Goal: Register for event/course

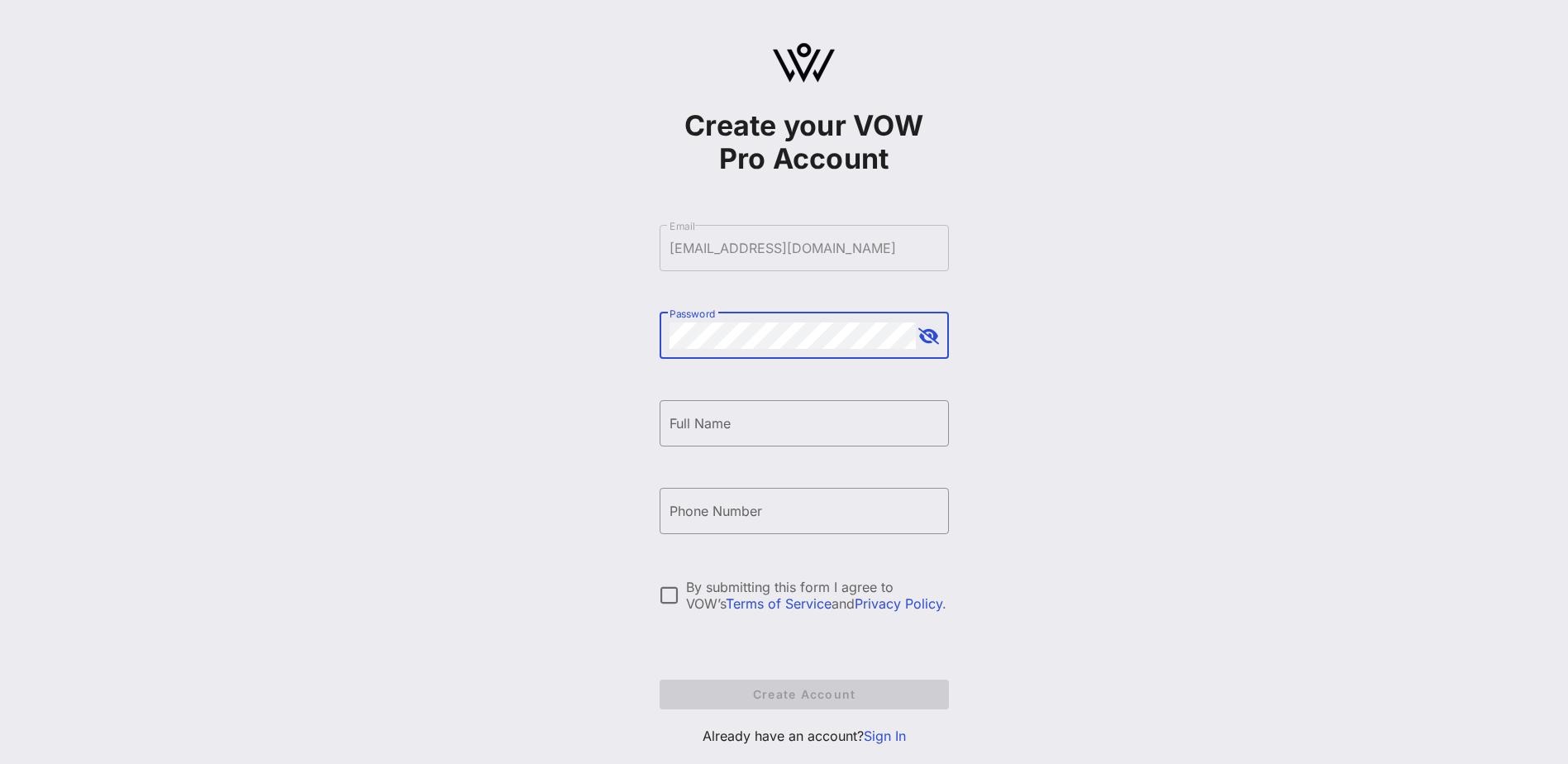
click at [924, 331] on button "append icon" at bounding box center [929, 336] width 21 height 17
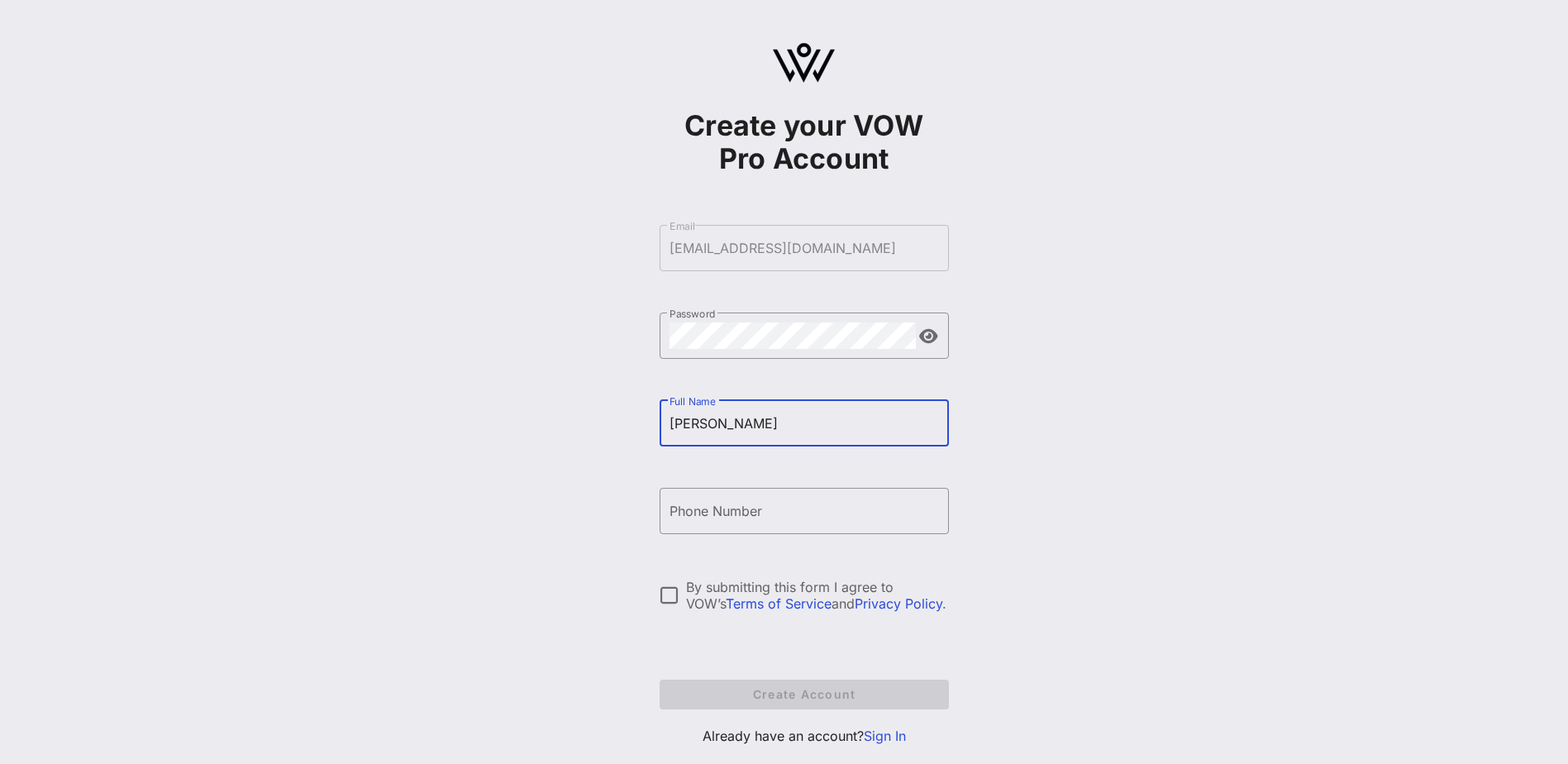
type input "[PERSON_NAME]"
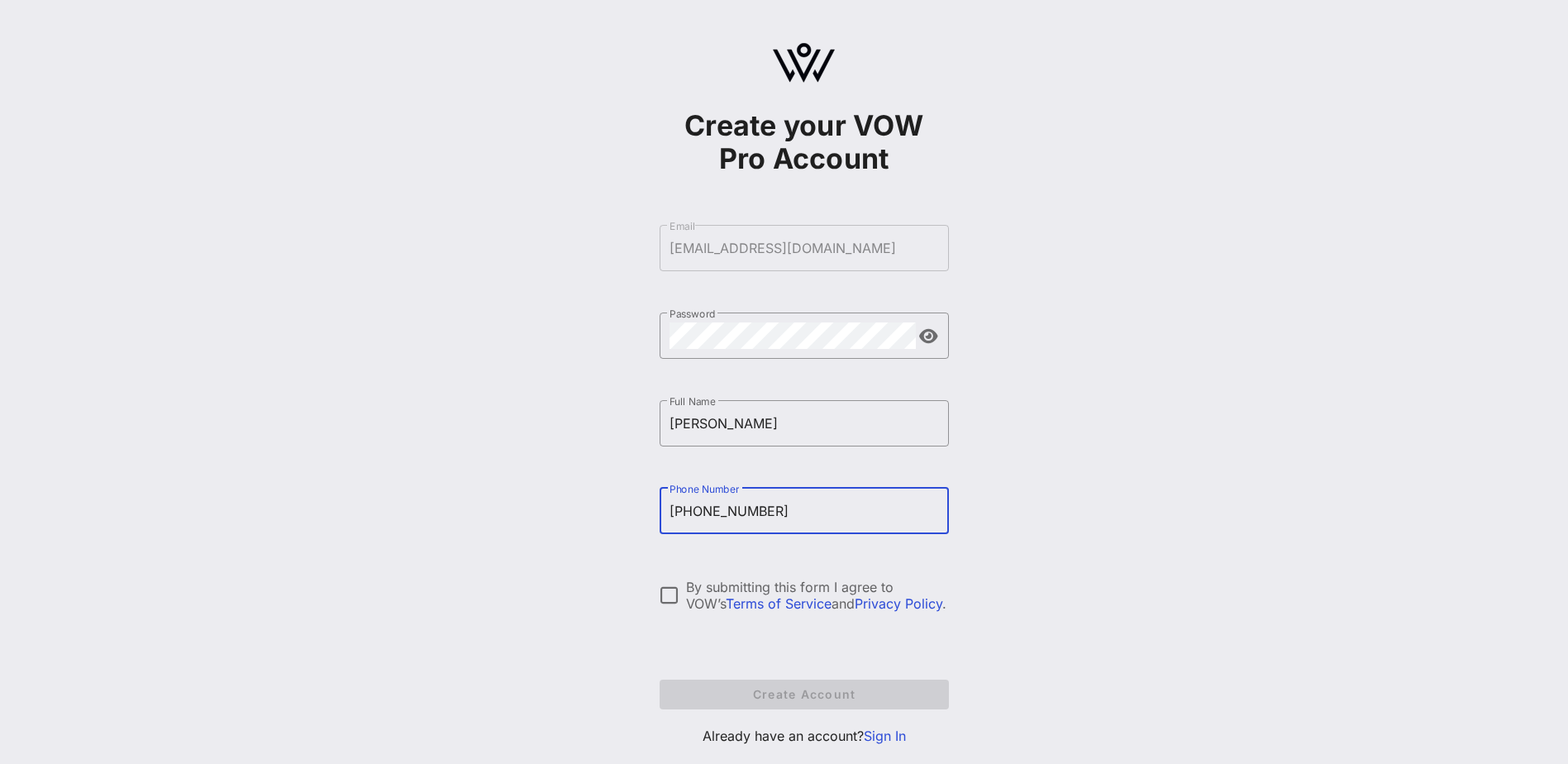
type input "[PHONE_NUMBER]"
click at [666, 610] on div "By submitting this form I agree to VOW’s Terms of Service and Privacy Policy ." at bounding box center [804, 595] width 289 height 33
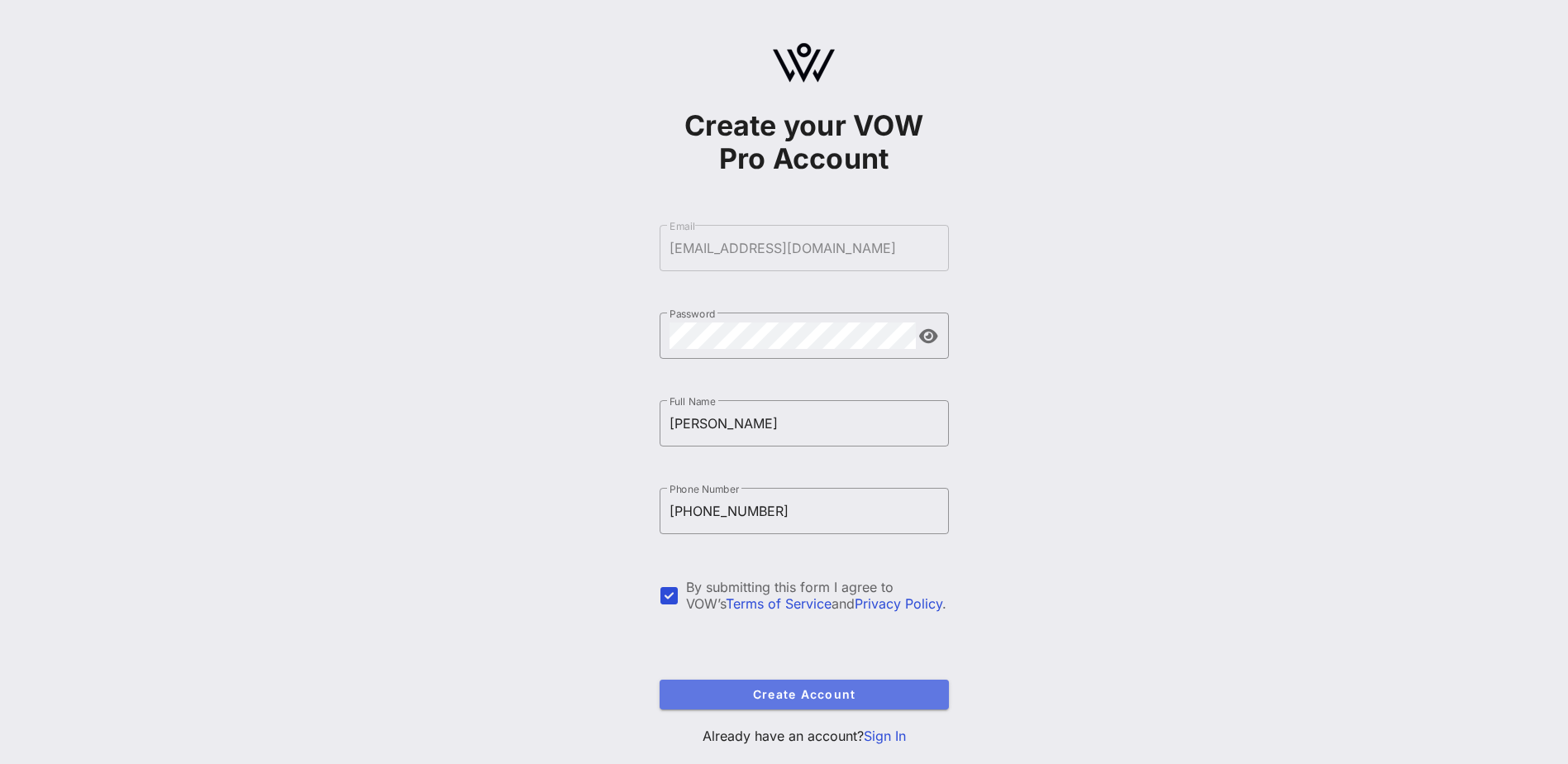
click at [769, 700] on span "Create Account" at bounding box center [804, 694] width 262 height 14
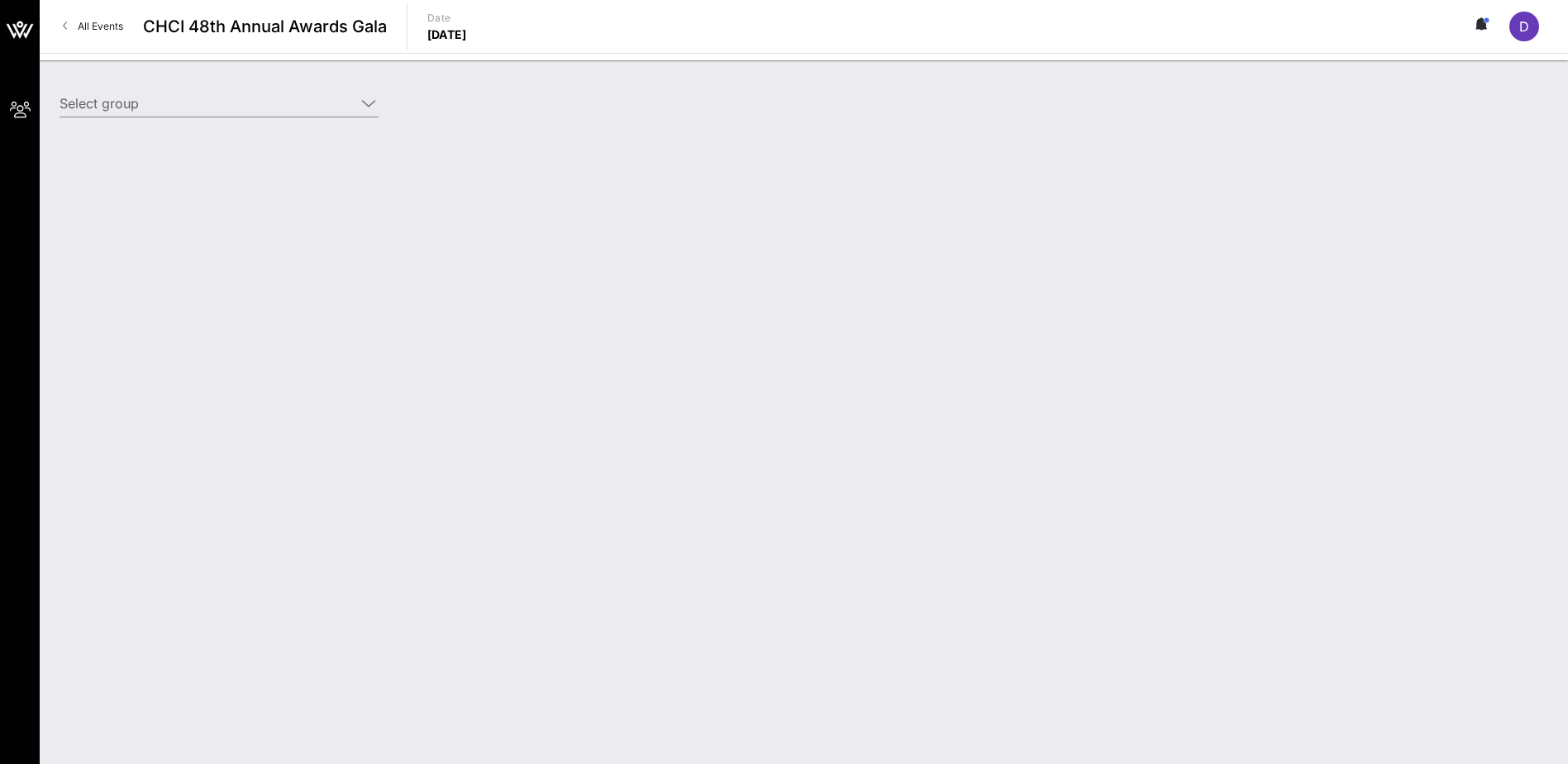
type input "America’s Essential Hospitals (America’s Essential Hospitals) [[PERSON_NAME], […"
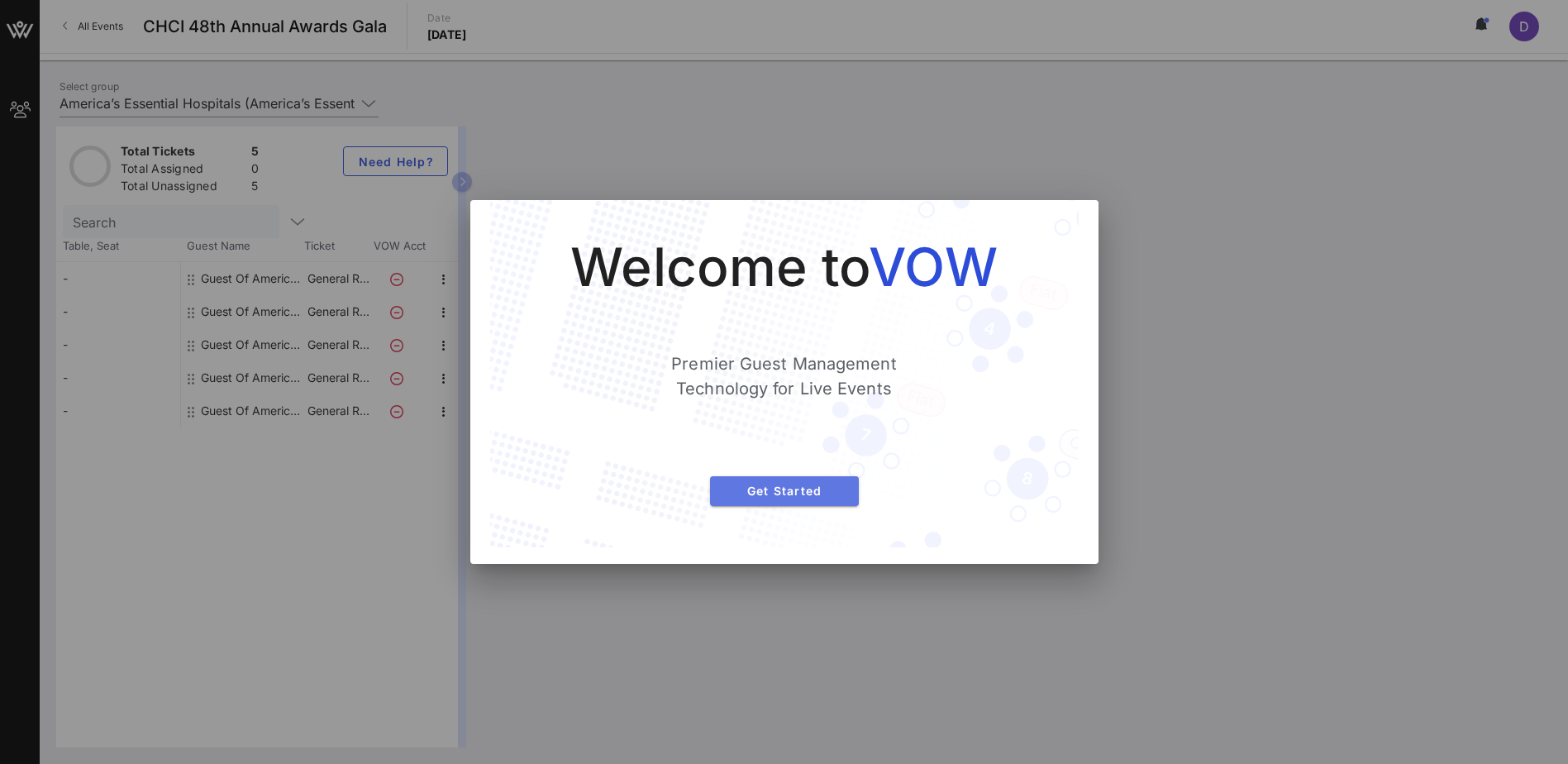
click at [821, 491] on span "Get Started" at bounding box center [784, 490] width 123 height 14
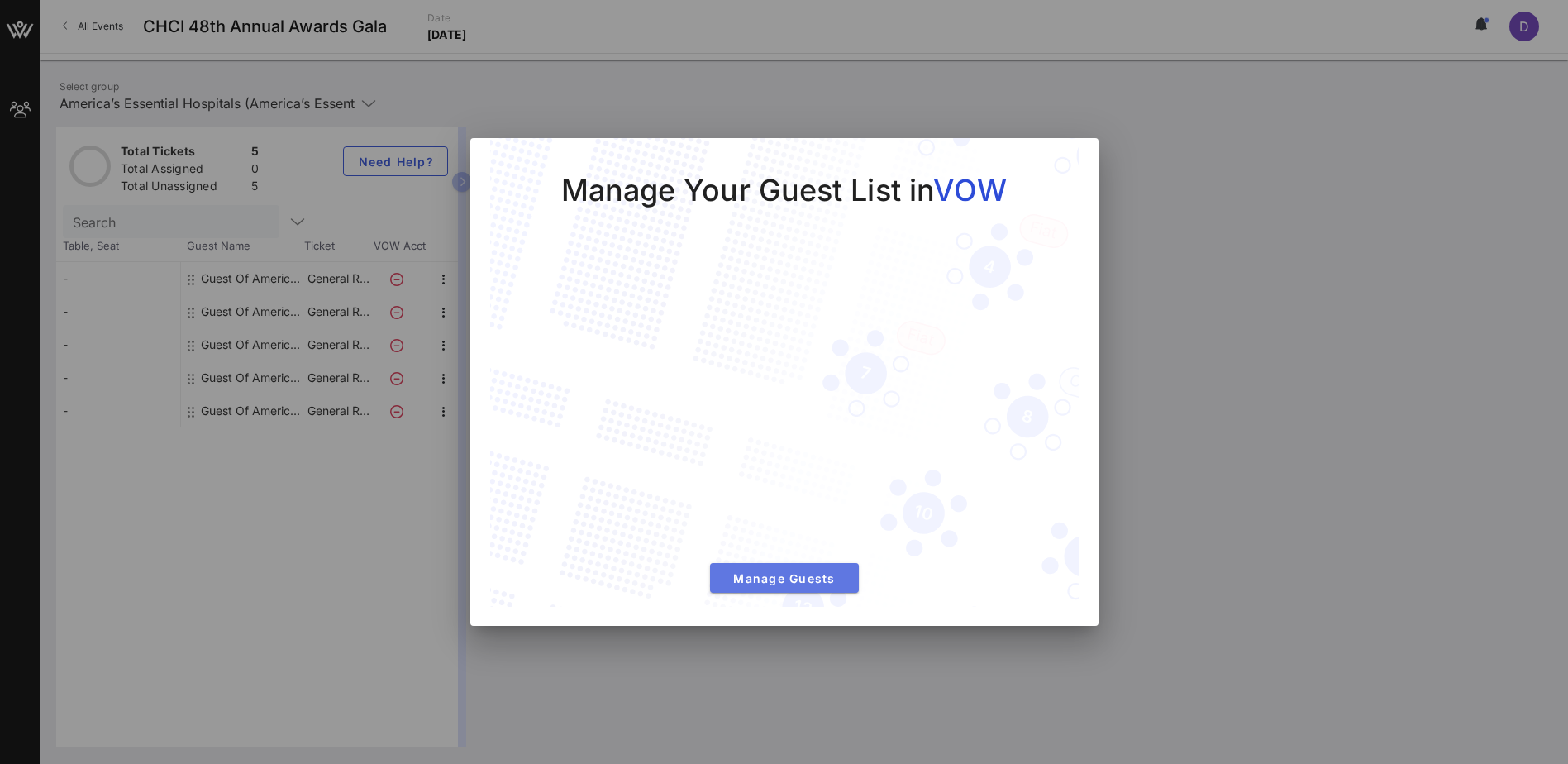
click at [820, 576] on span "Manage Guests" at bounding box center [784, 578] width 123 height 14
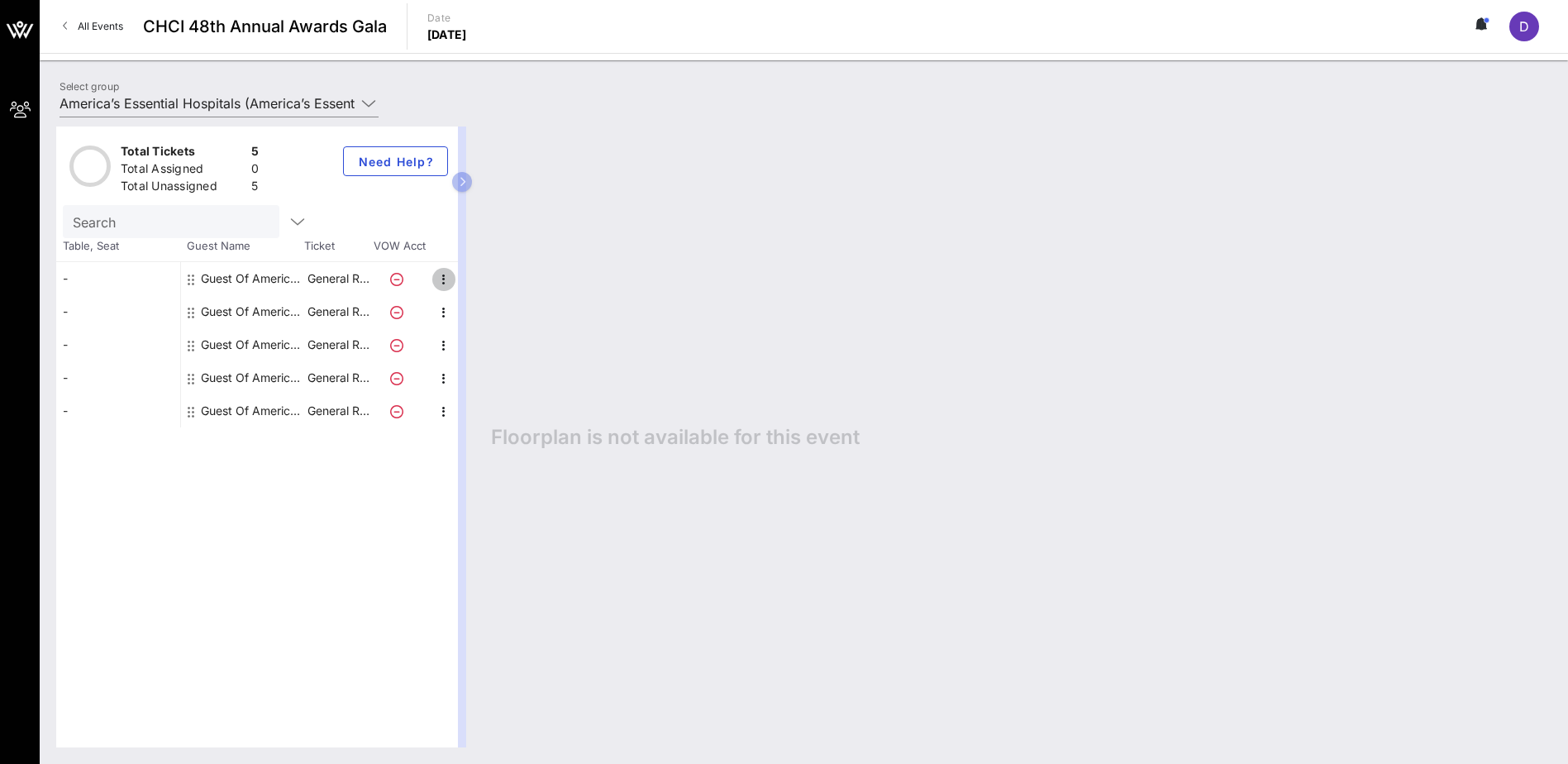
click at [447, 276] on icon "button" at bounding box center [443, 279] width 20 height 20
click at [472, 283] on div "Edit" at bounding box center [485, 284] width 33 height 13
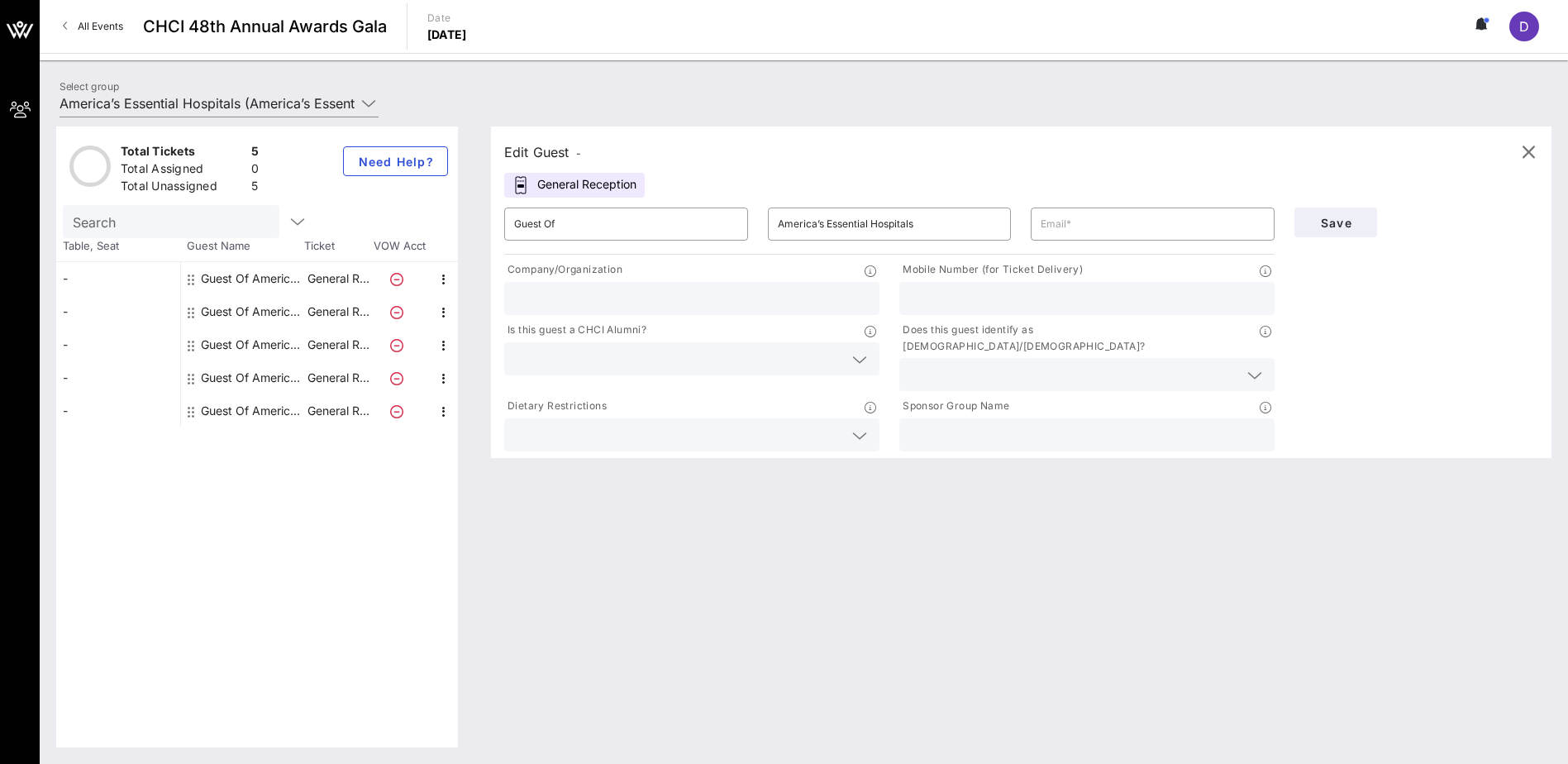
click at [706, 293] on input "text" at bounding box center [692, 298] width 355 height 22
click at [667, 227] on input "Guest Of" at bounding box center [627, 224] width 224 height 26
drag, startPoint x: 605, startPoint y: 229, endPoint x: 415, endPoint y: 212, distance: 190.8
click at [421, 216] on div "Total Tickets 5 Total Assigned 0 Total Unassigned 5 Need Help? Search Table, Se…" at bounding box center [804, 437] width 1496 height 621
type input "[PERSON_NAME]"
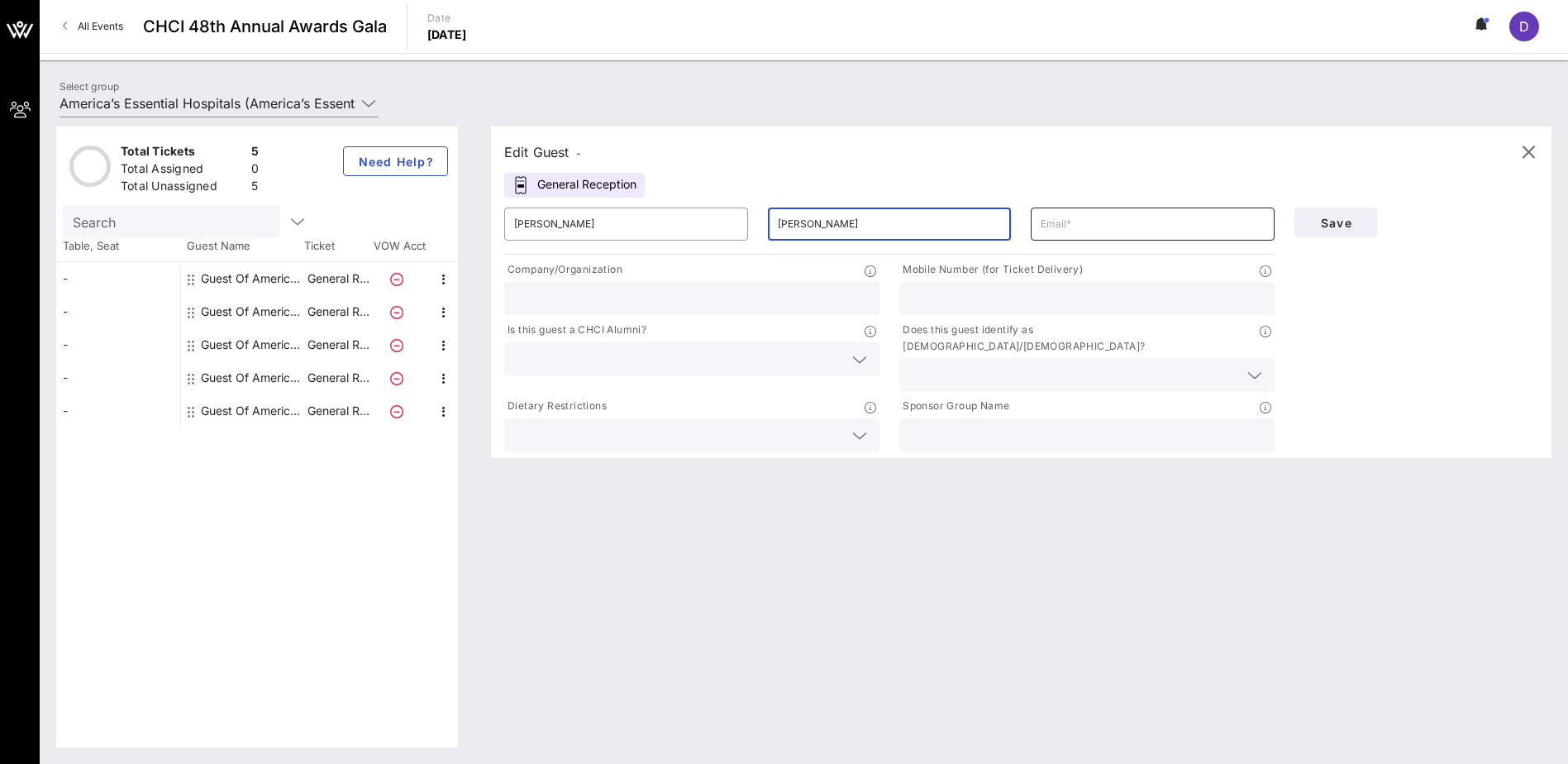
type input "[PERSON_NAME]"
click at [1186, 229] on input "text" at bounding box center [1153, 224] width 224 height 26
type input "[EMAIL_ADDRESS][DOMAIN_NAME]"
type input "America’s Essential Hospital"
type input "2408614247"
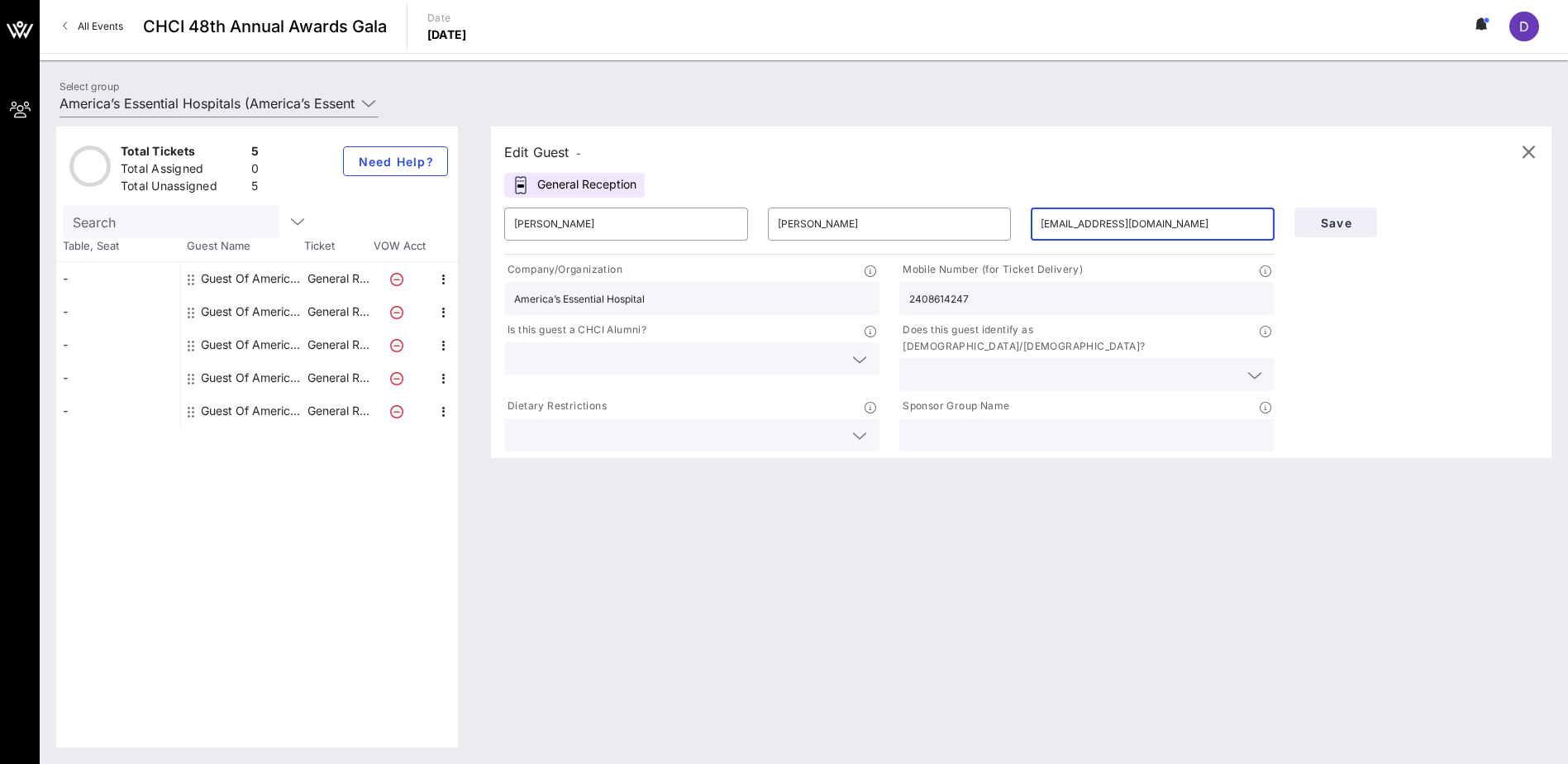
click at [685, 364] on input "text" at bounding box center [679, 358] width 329 height 22
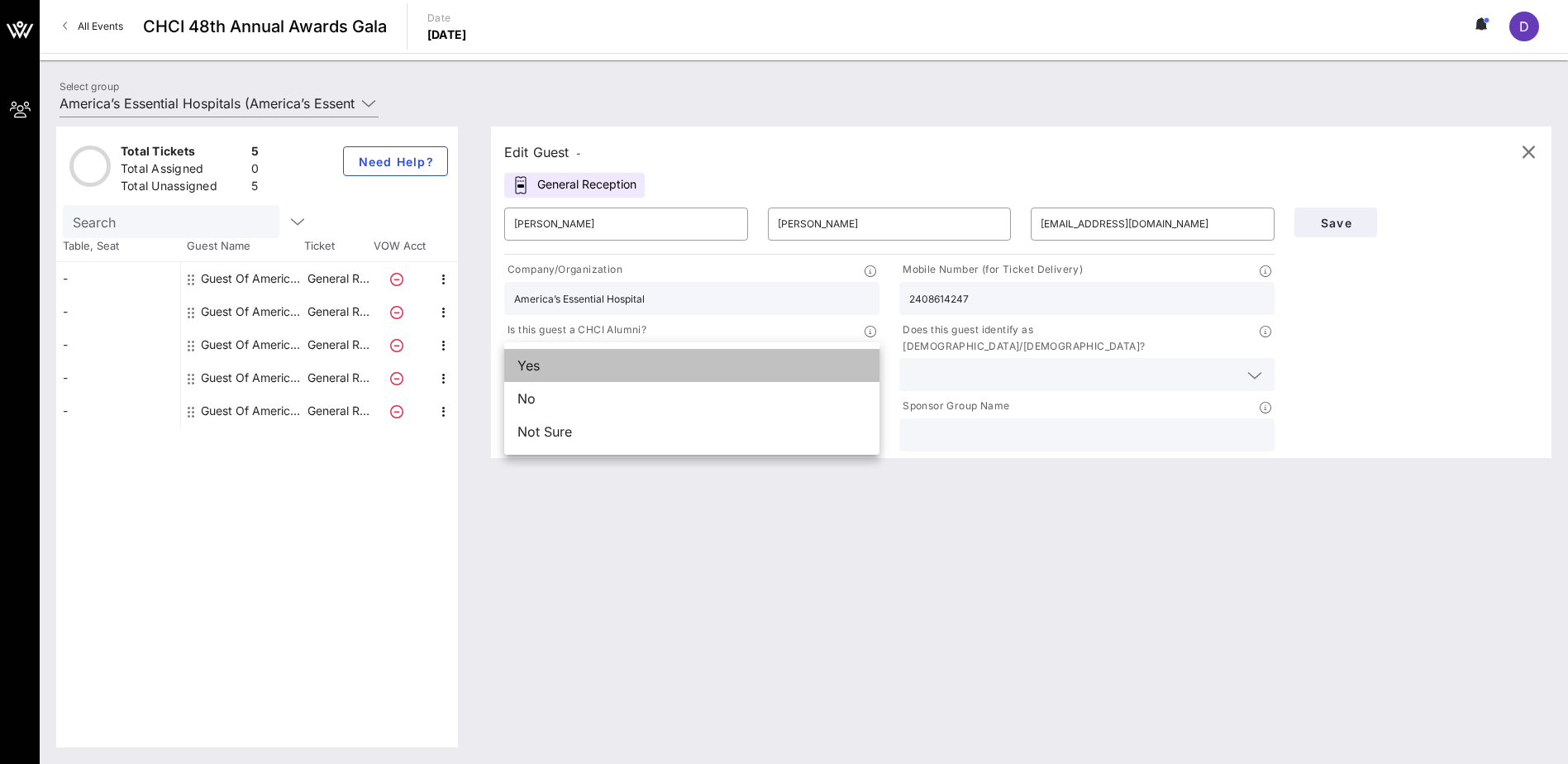
click at [576, 369] on div "Yes" at bounding box center [692, 365] width 375 height 33
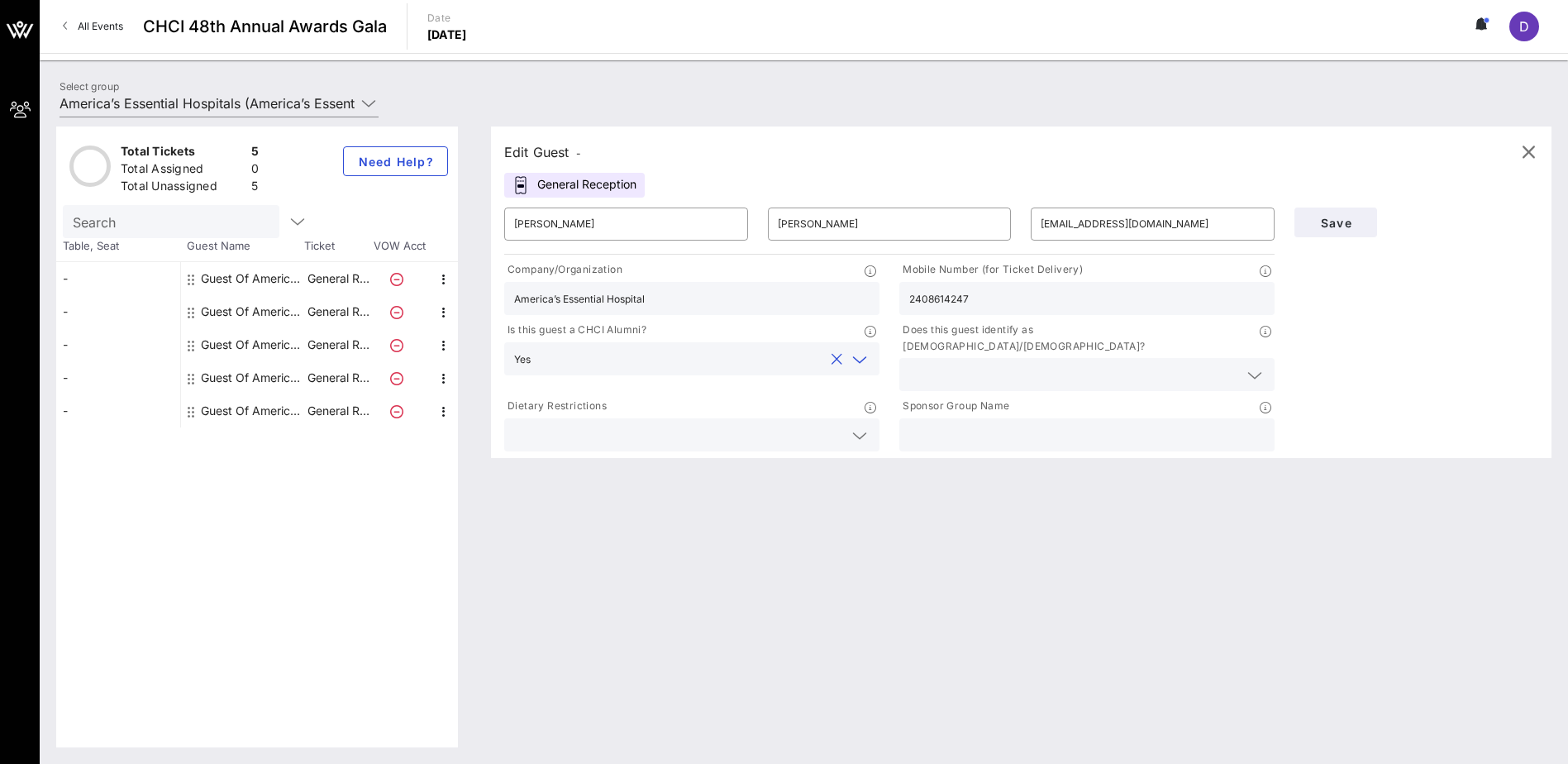
click at [1103, 363] on input "text" at bounding box center [1073, 374] width 329 height 22
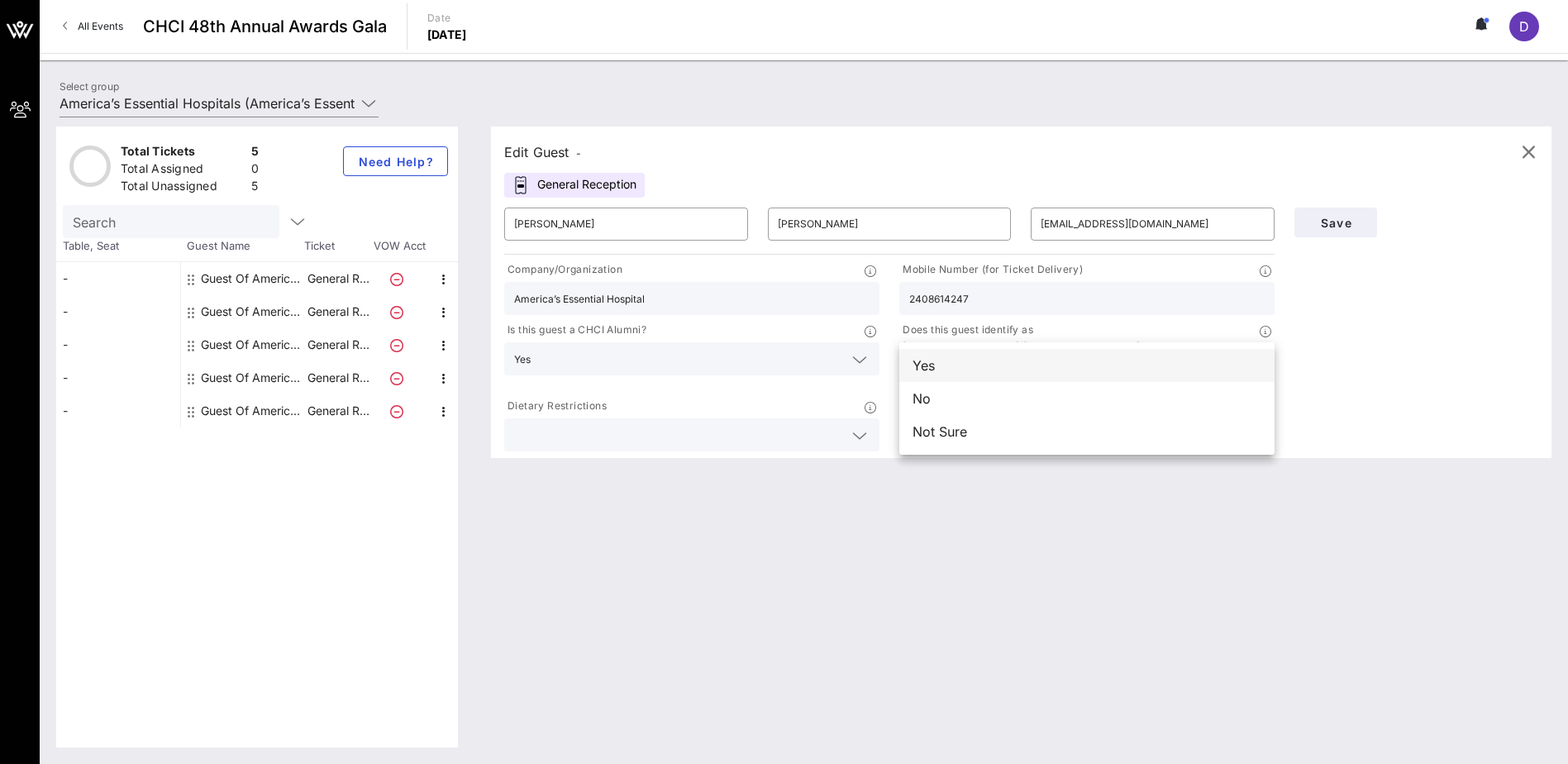
click at [908, 355] on div "Yes" at bounding box center [1087, 365] width 375 height 33
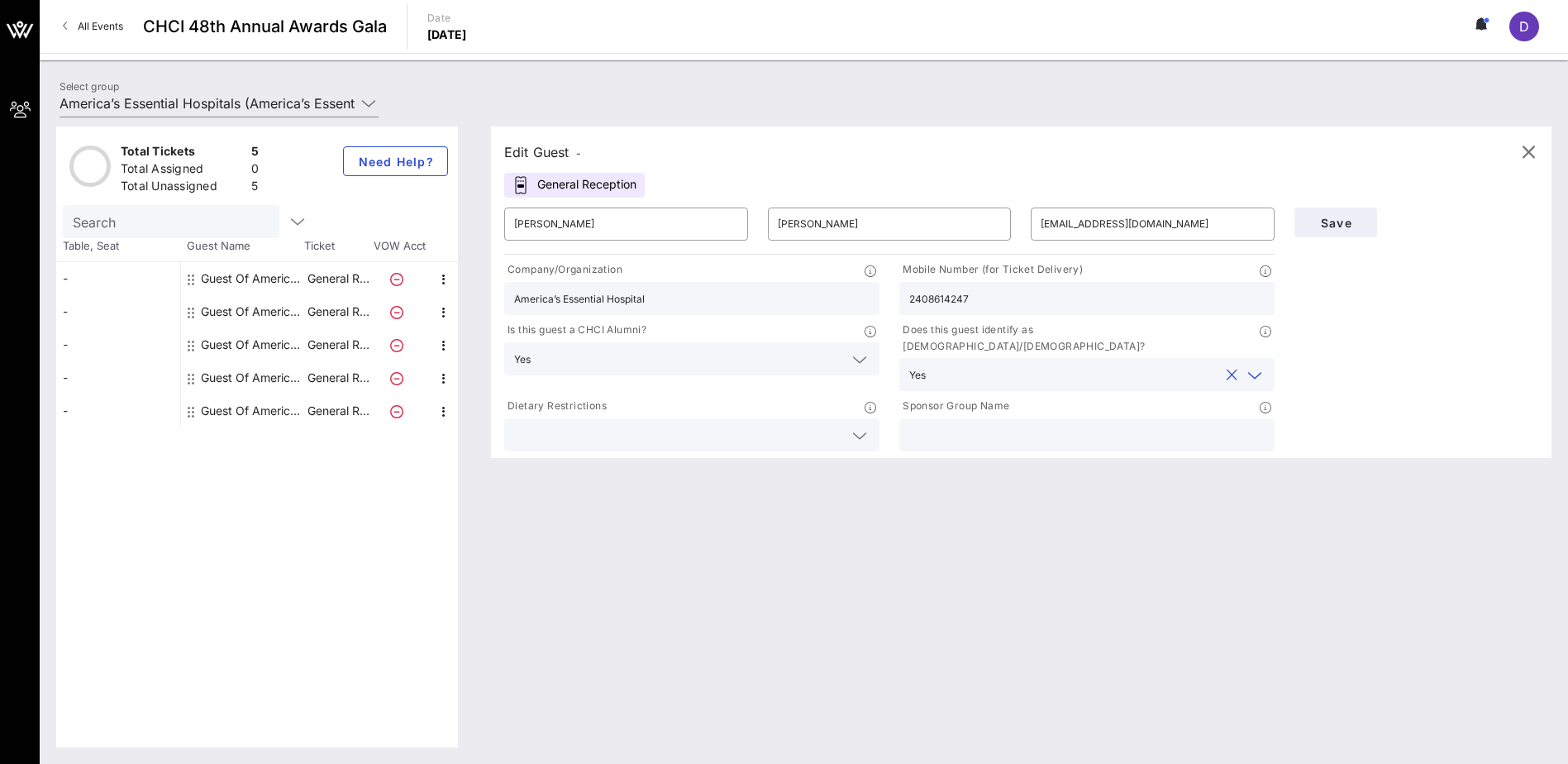
click at [999, 424] on input "text" at bounding box center [1086, 435] width 355 height 22
type input "America's Essential Hospitals"
click at [787, 424] on input "text" at bounding box center [679, 435] width 329 height 22
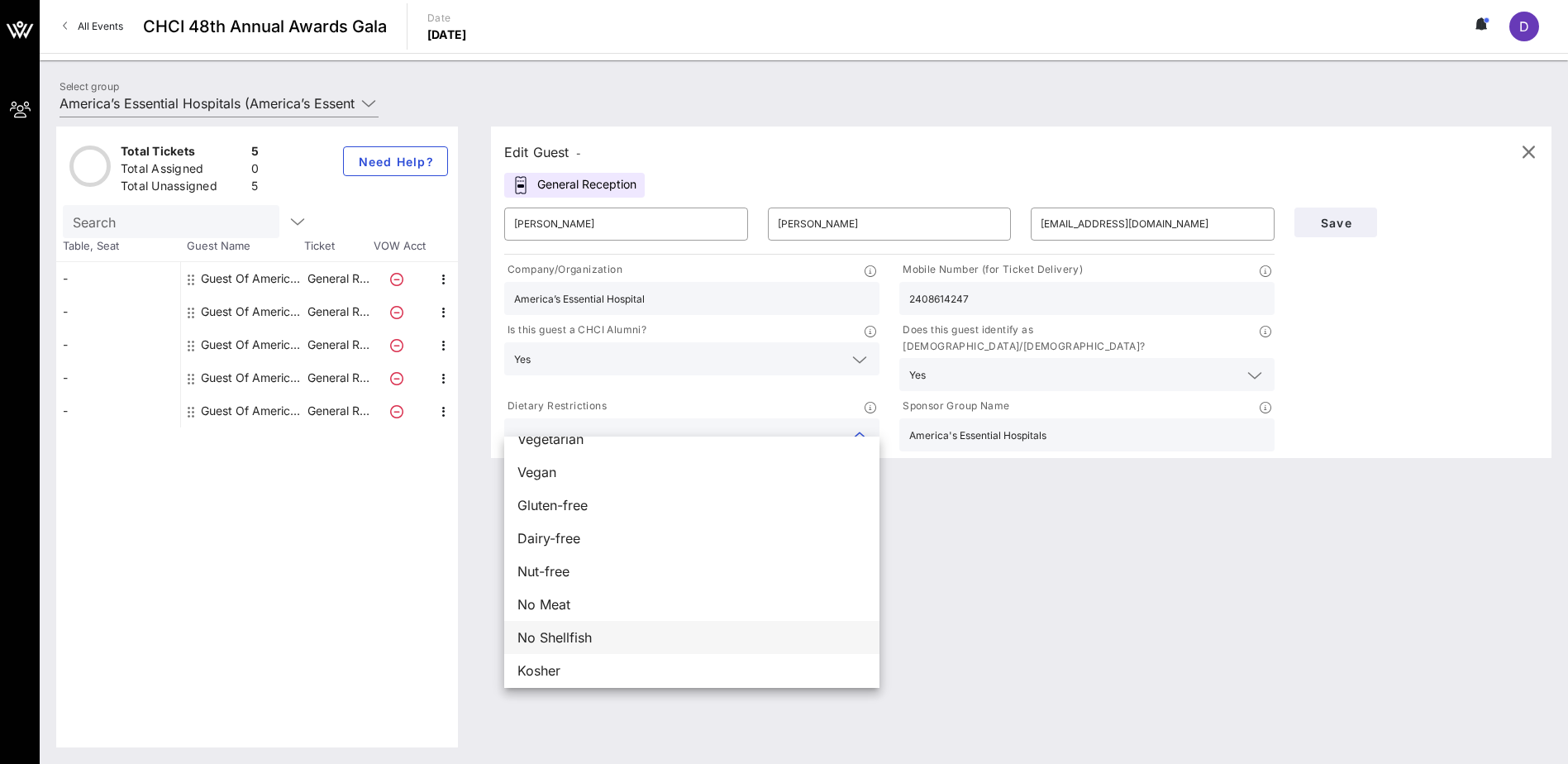
scroll to position [26, 0]
click at [1034, 617] on div "Edit Guest - General Reception ​ [PERSON_NAME] ​ [PERSON_NAME] ​ [EMAIL_ADDRESS…" at bounding box center [1013, 437] width 1077 height 621
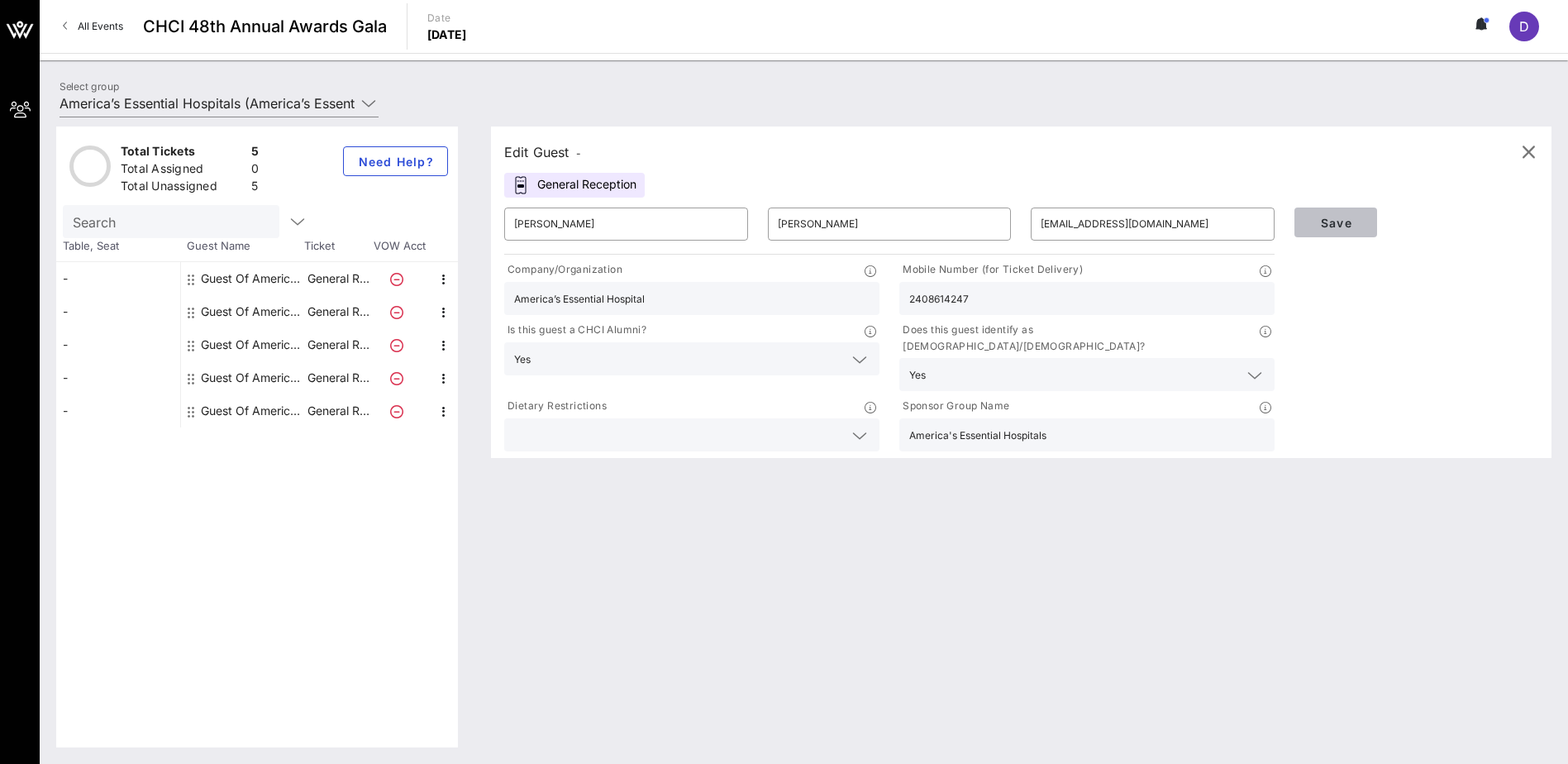
click at [1338, 224] on span "Save" at bounding box center [1336, 223] width 56 height 14
click at [1357, 221] on span "Save" at bounding box center [1336, 223] width 56 height 14
click at [1096, 228] on input "[EMAIL_ADDRESS][DOMAIN_NAME]" at bounding box center [1153, 224] width 224 height 26
click at [1304, 225] on button "Save" at bounding box center [1335, 223] width 83 height 30
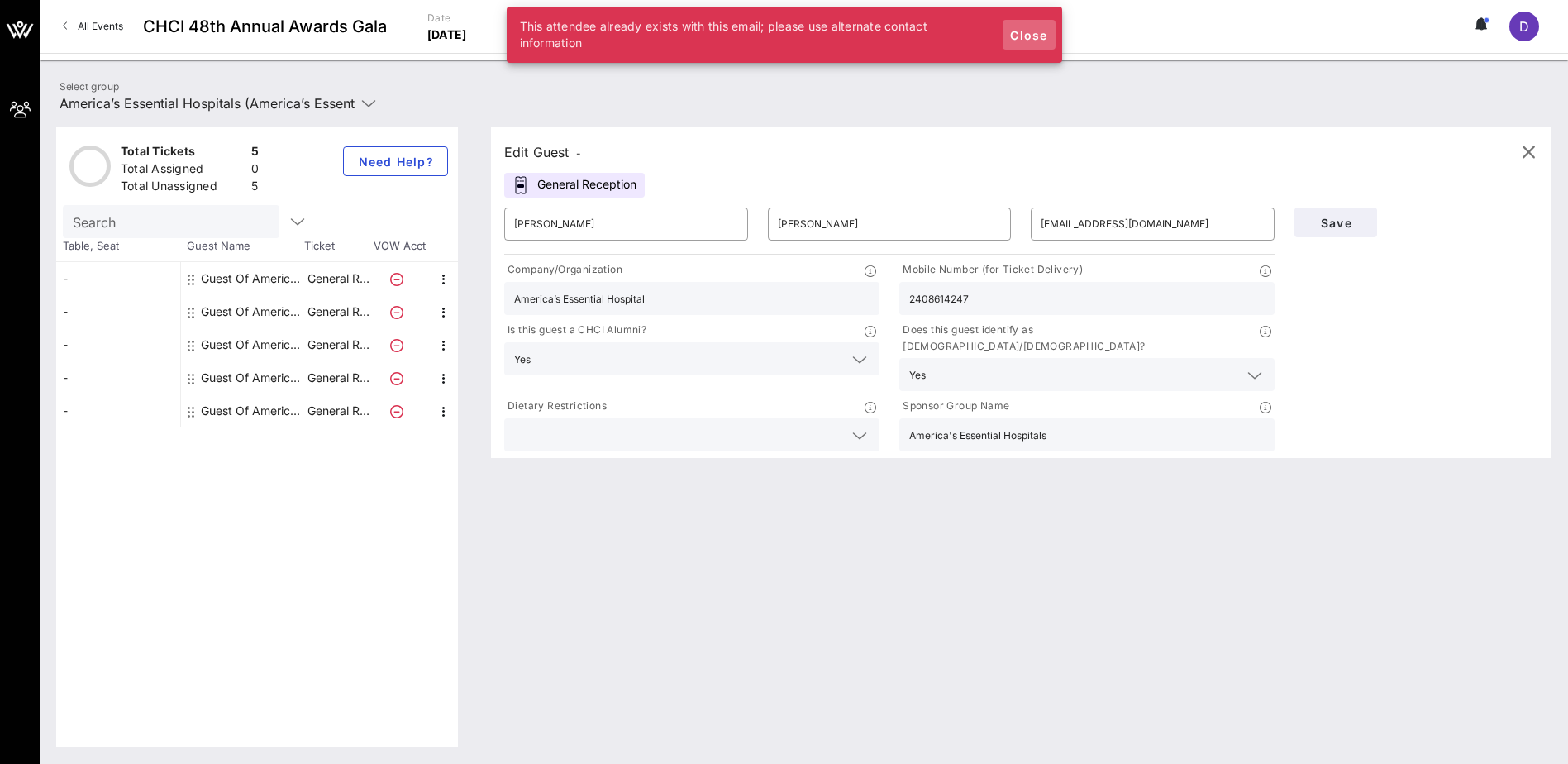
click at [1025, 33] on span "Close" at bounding box center [1029, 35] width 40 height 14
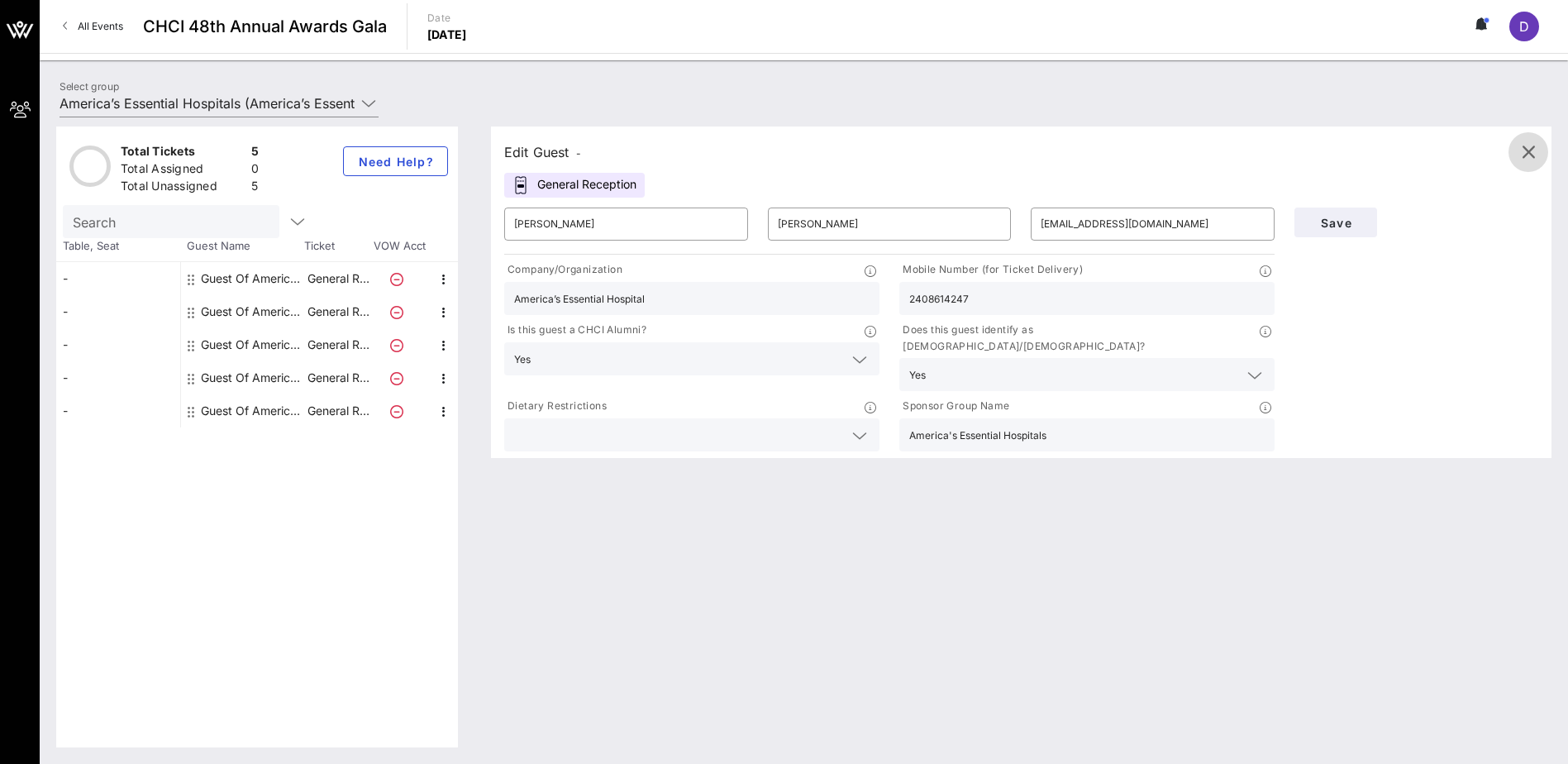
click at [1516, 146] on span "button" at bounding box center [1529, 152] width 40 height 20
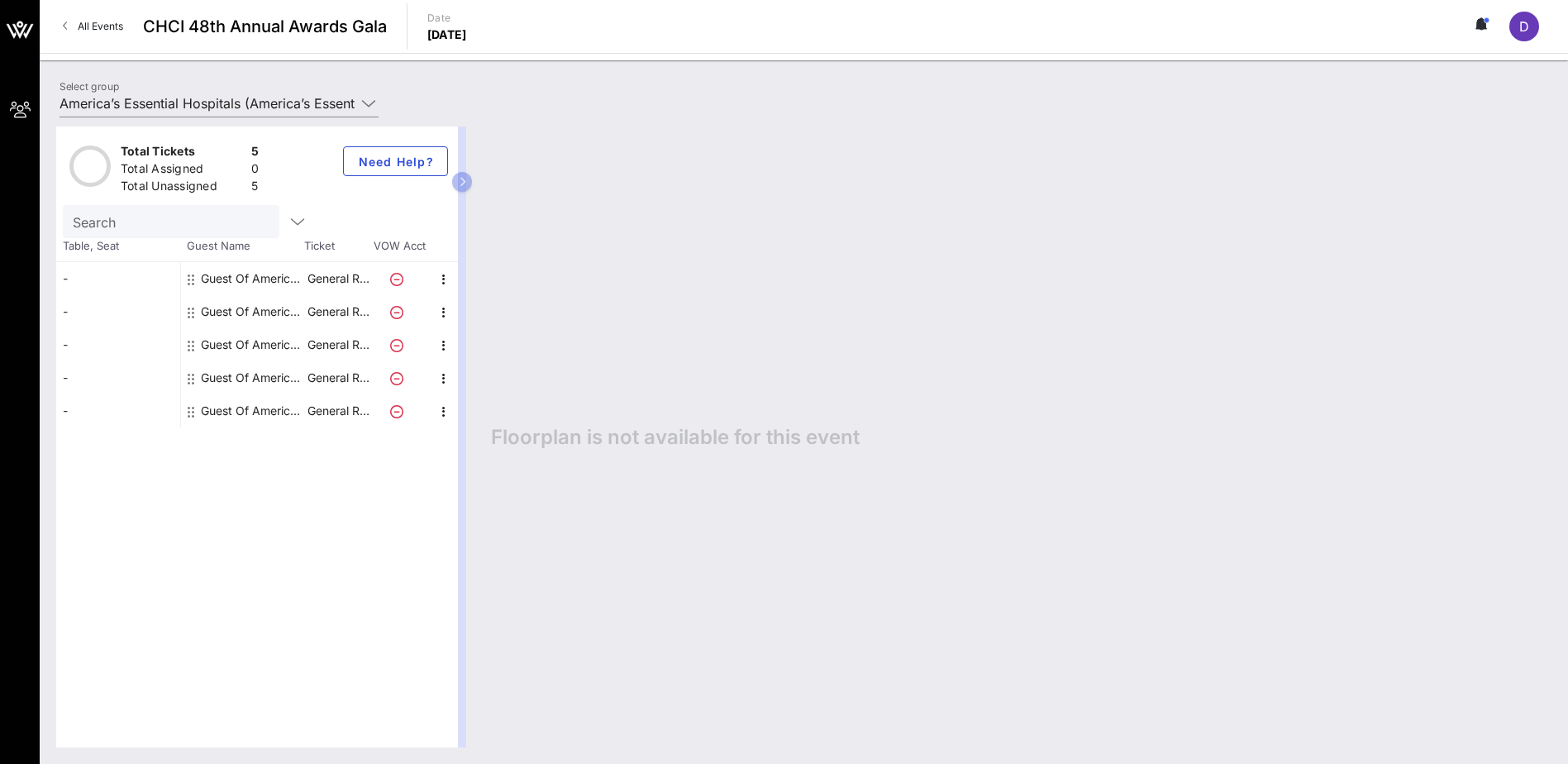
click at [263, 307] on div "Guest Of America’s Essential Hospitals" at bounding box center [253, 312] width 104 height 33
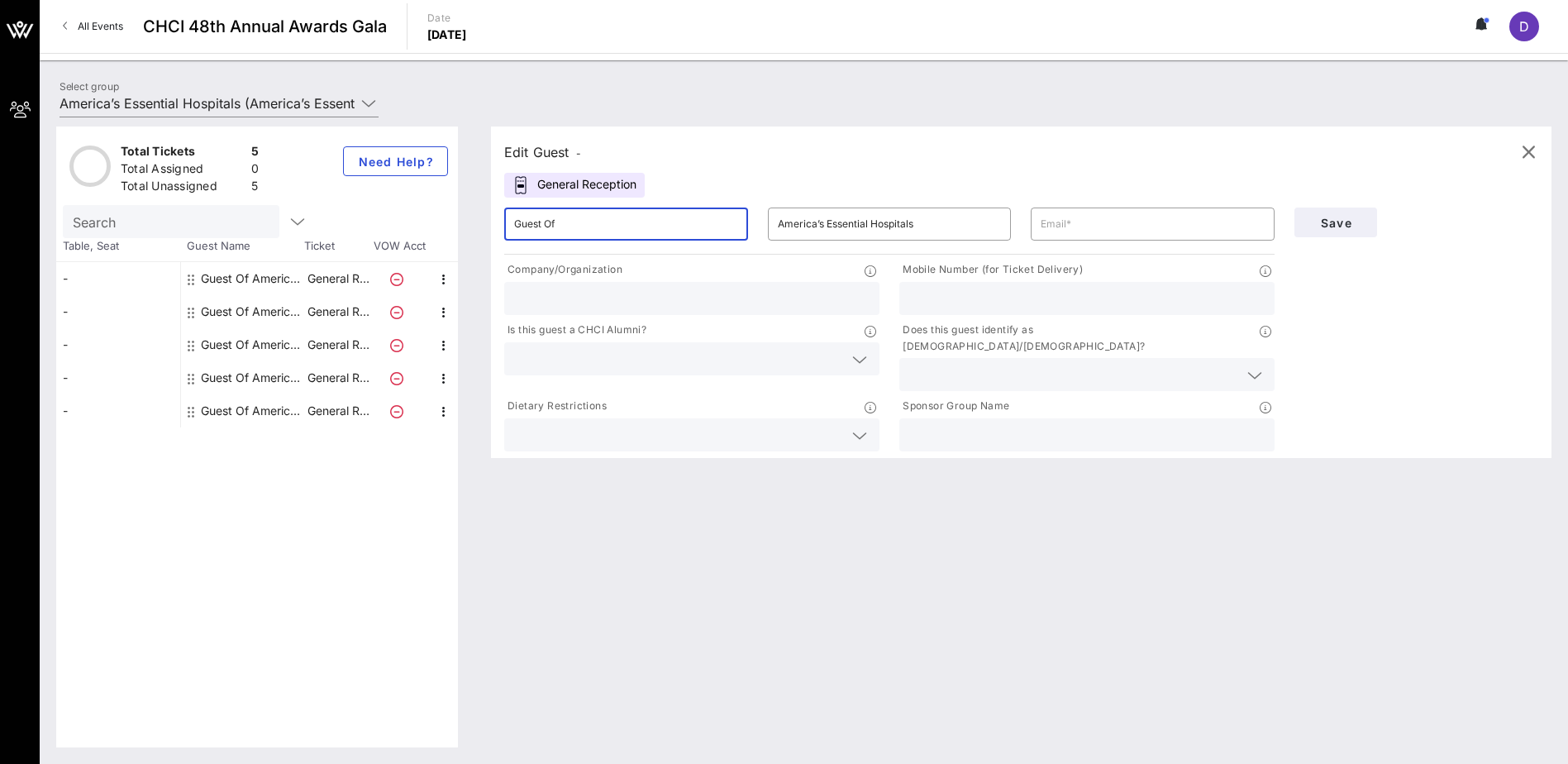
click at [628, 221] on input "Guest Of" at bounding box center [627, 224] width 224 height 26
type input "N"
type input "[PERSON_NAME]"
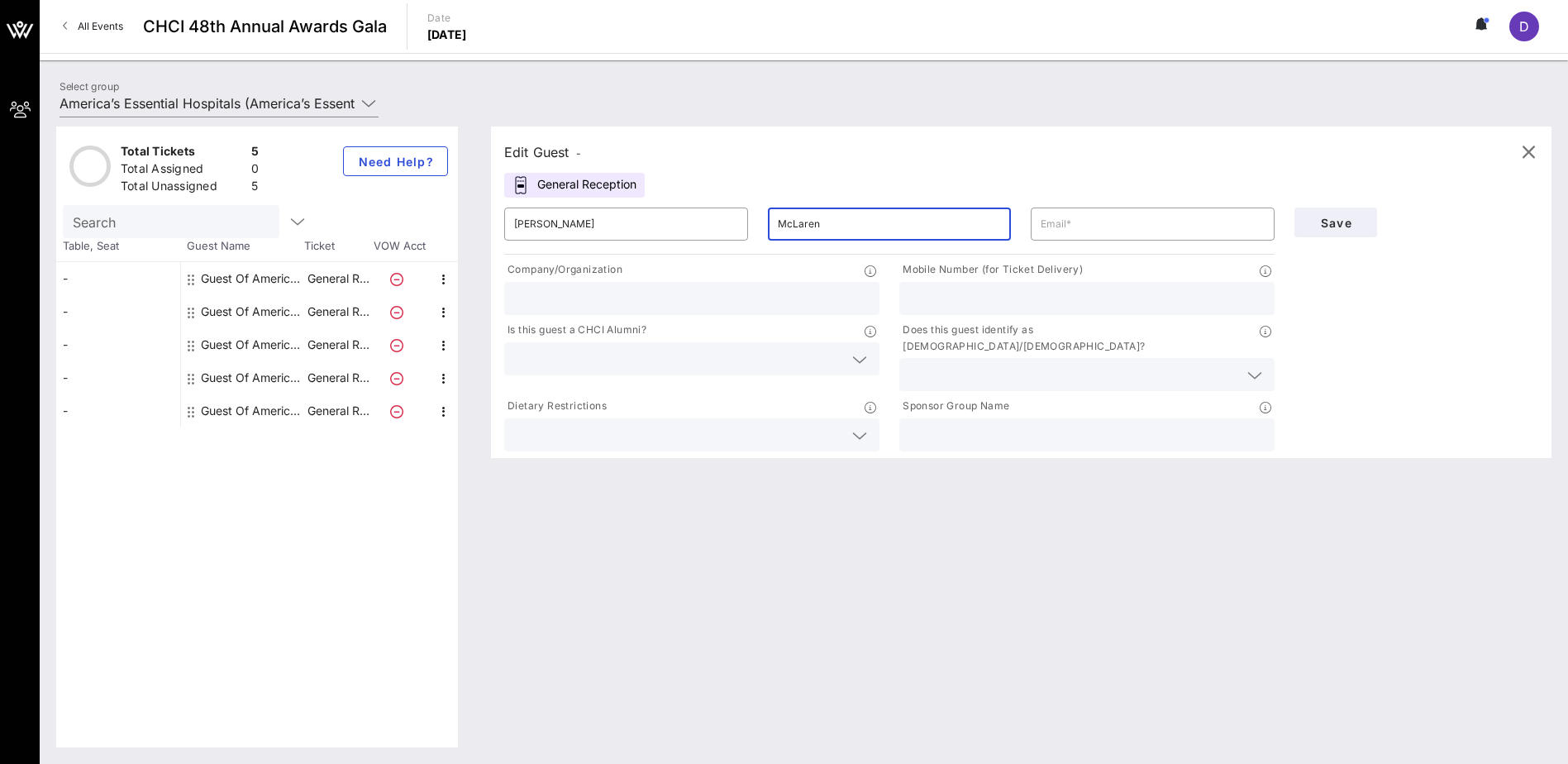
type input "McLaren"
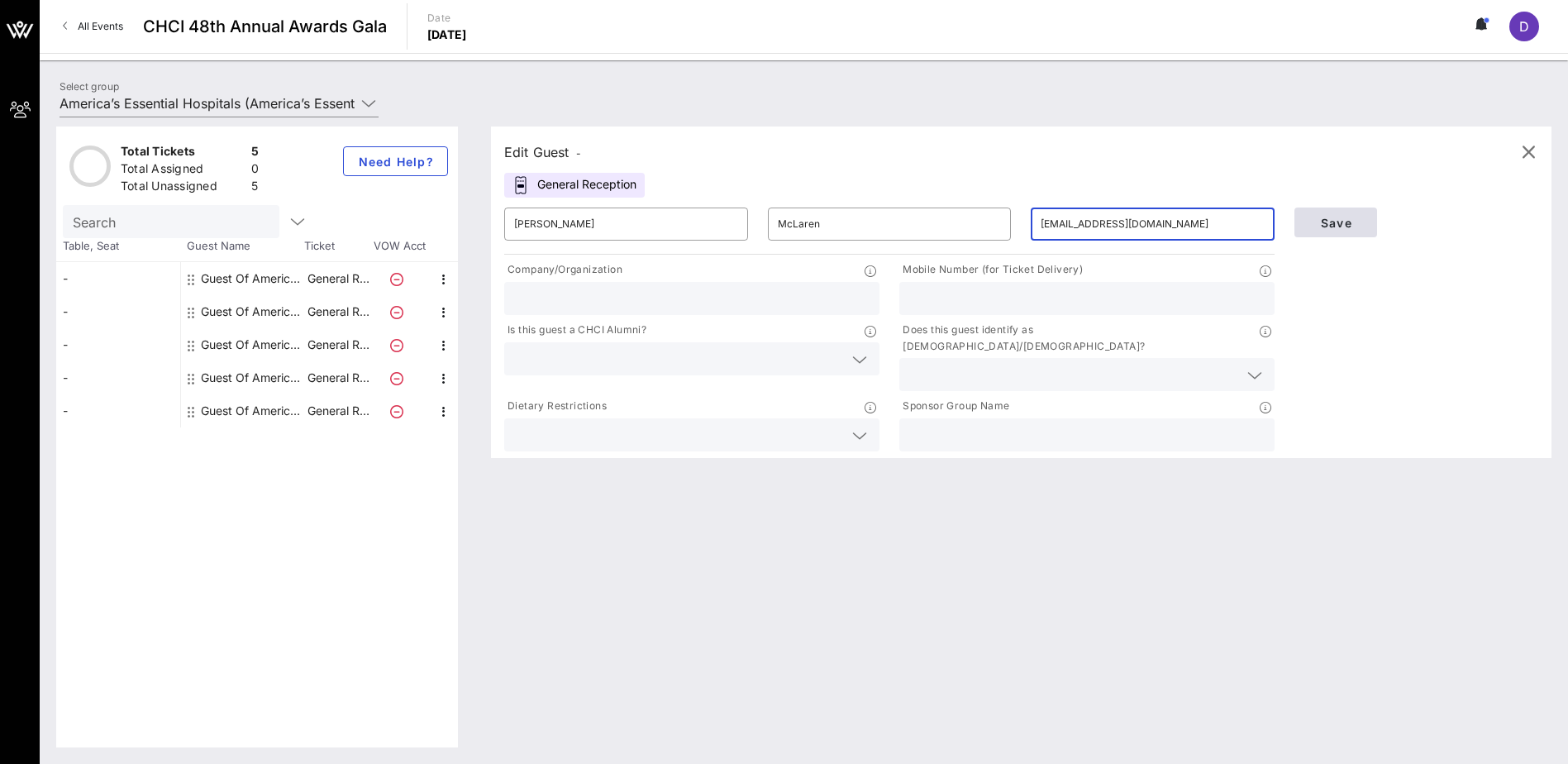
type input "[EMAIL_ADDRESS][DOMAIN_NAME]"
click at [1299, 222] on button "Save" at bounding box center [1335, 223] width 83 height 30
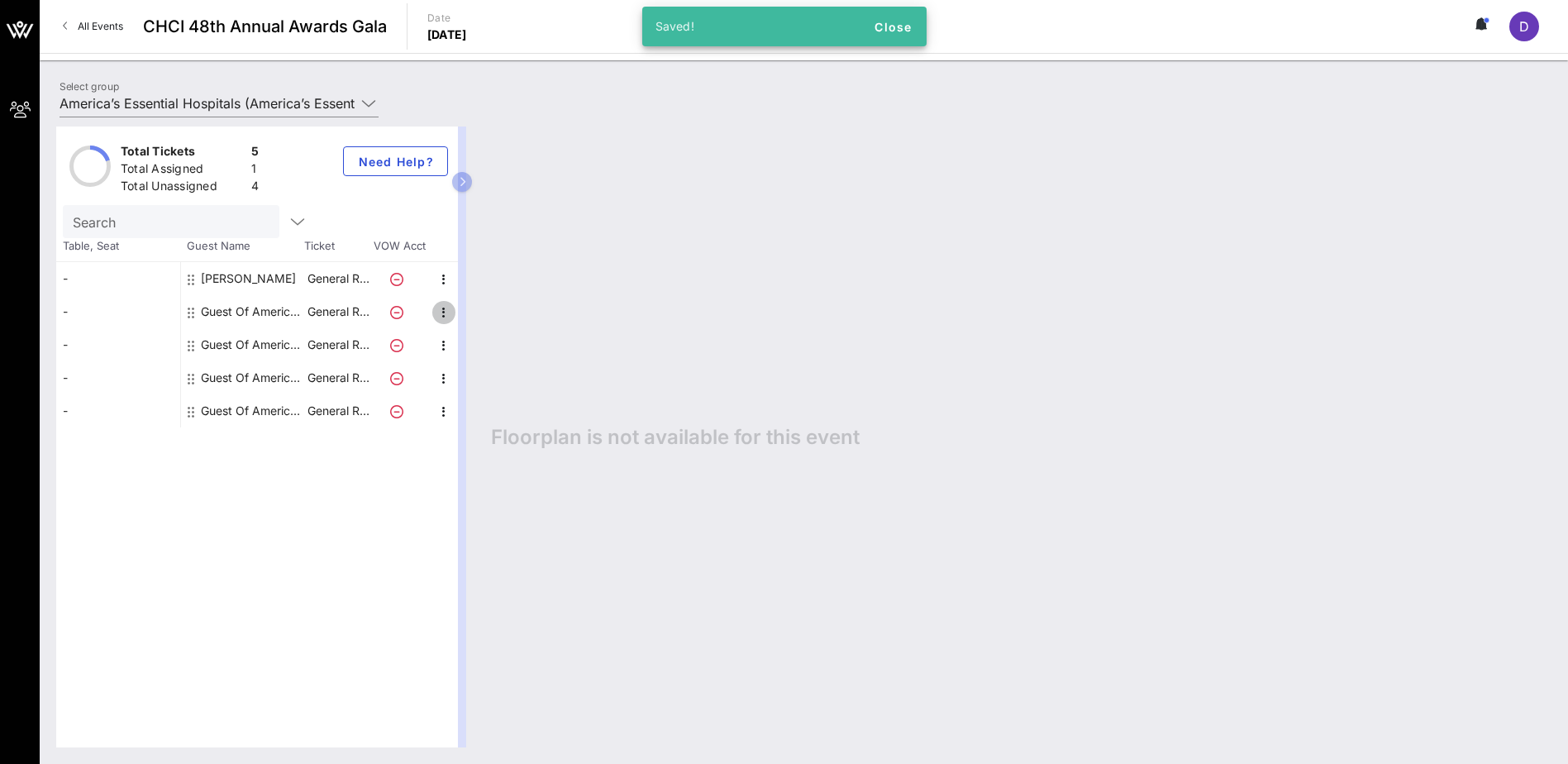
click at [441, 306] on icon "button" at bounding box center [443, 312] width 20 height 20
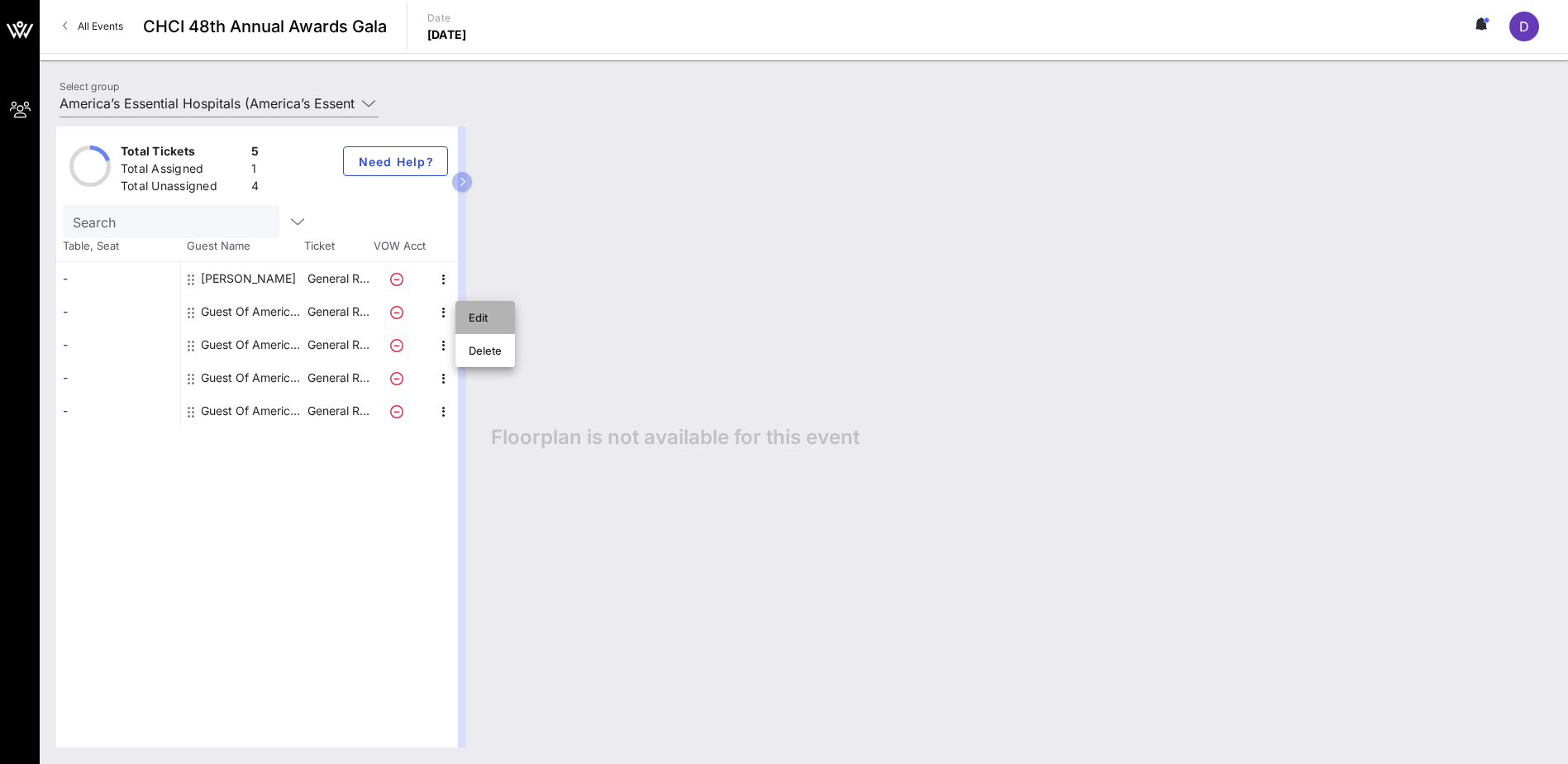
click at [483, 324] on div "Edit" at bounding box center [485, 317] width 33 height 26
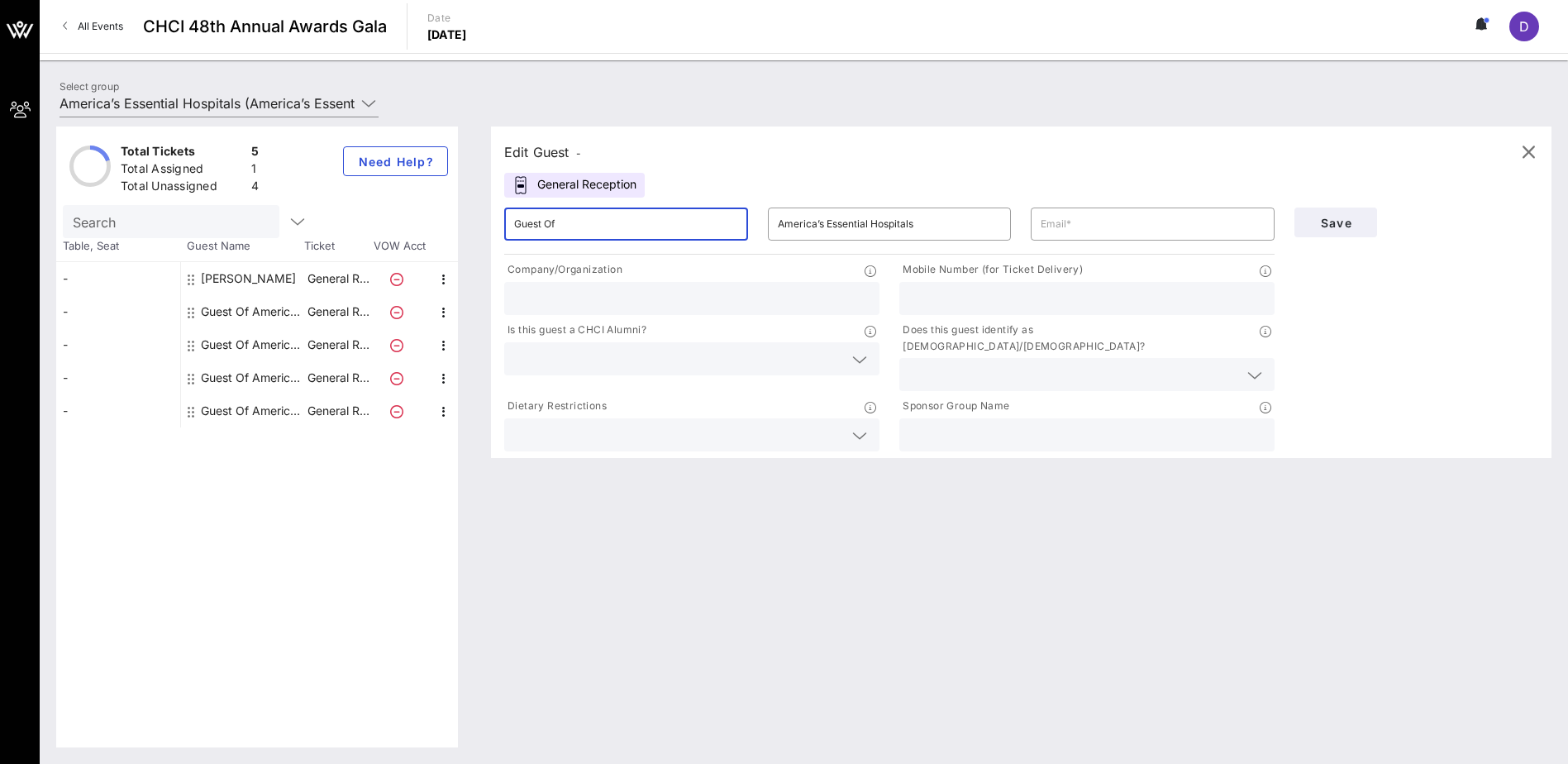
drag, startPoint x: 634, startPoint y: 226, endPoint x: 341, endPoint y: 221, distance: 293.0
click at [353, 222] on div "Total Tickets 5 Total Assigned 1 Total Unassigned 4 Need Help? Search Table, Se…" at bounding box center [804, 437] width 1496 height 621
type input "[PERSON_NAME]"
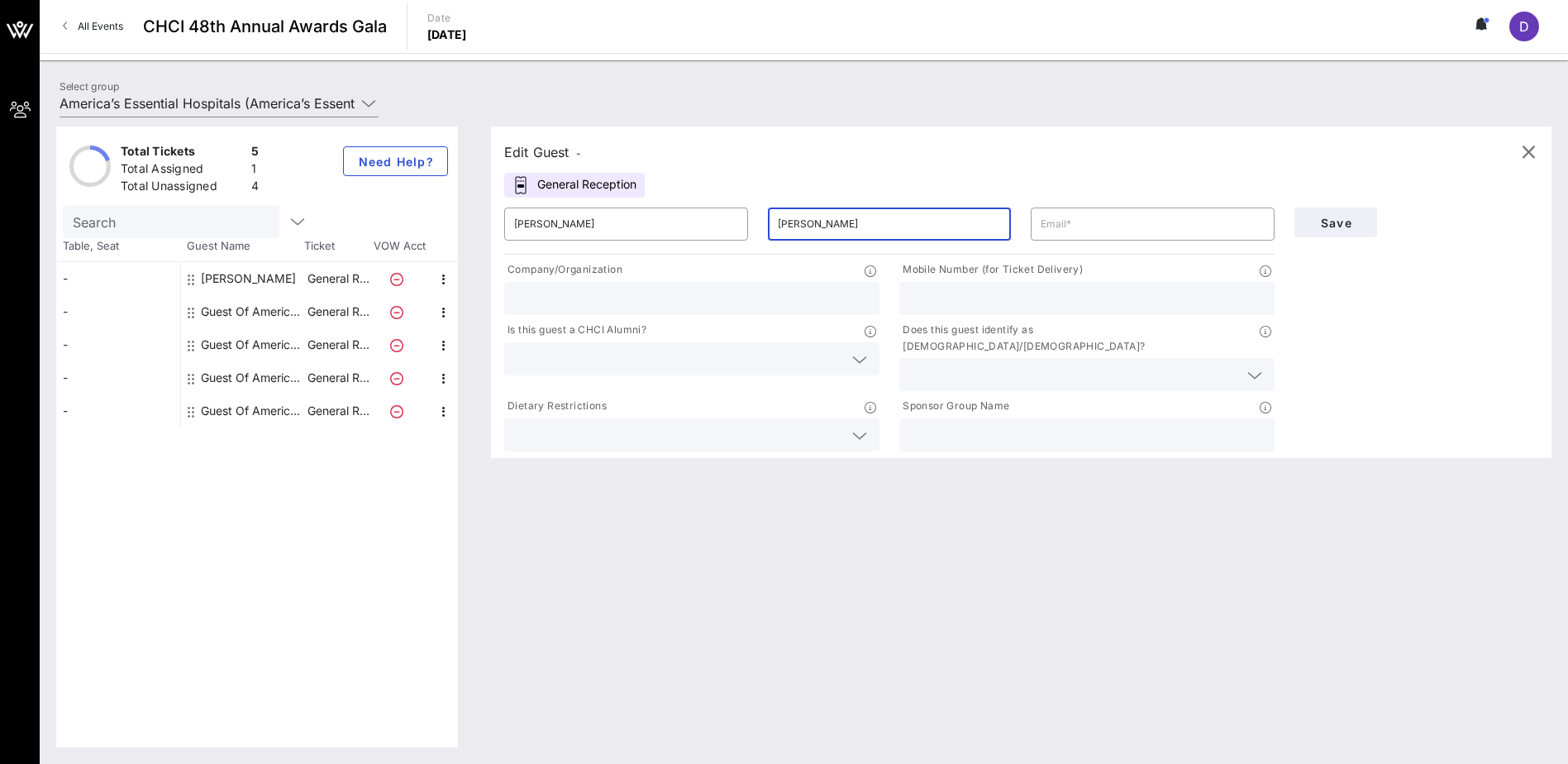
type input "[PERSON_NAME]"
drag, startPoint x: 834, startPoint y: 223, endPoint x: 581, endPoint y: 212, distance: 253.2
click at [586, 214] on div "​ [PERSON_NAME] ​ [PERSON_NAME] ​" at bounding box center [889, 223] width 790 height 53
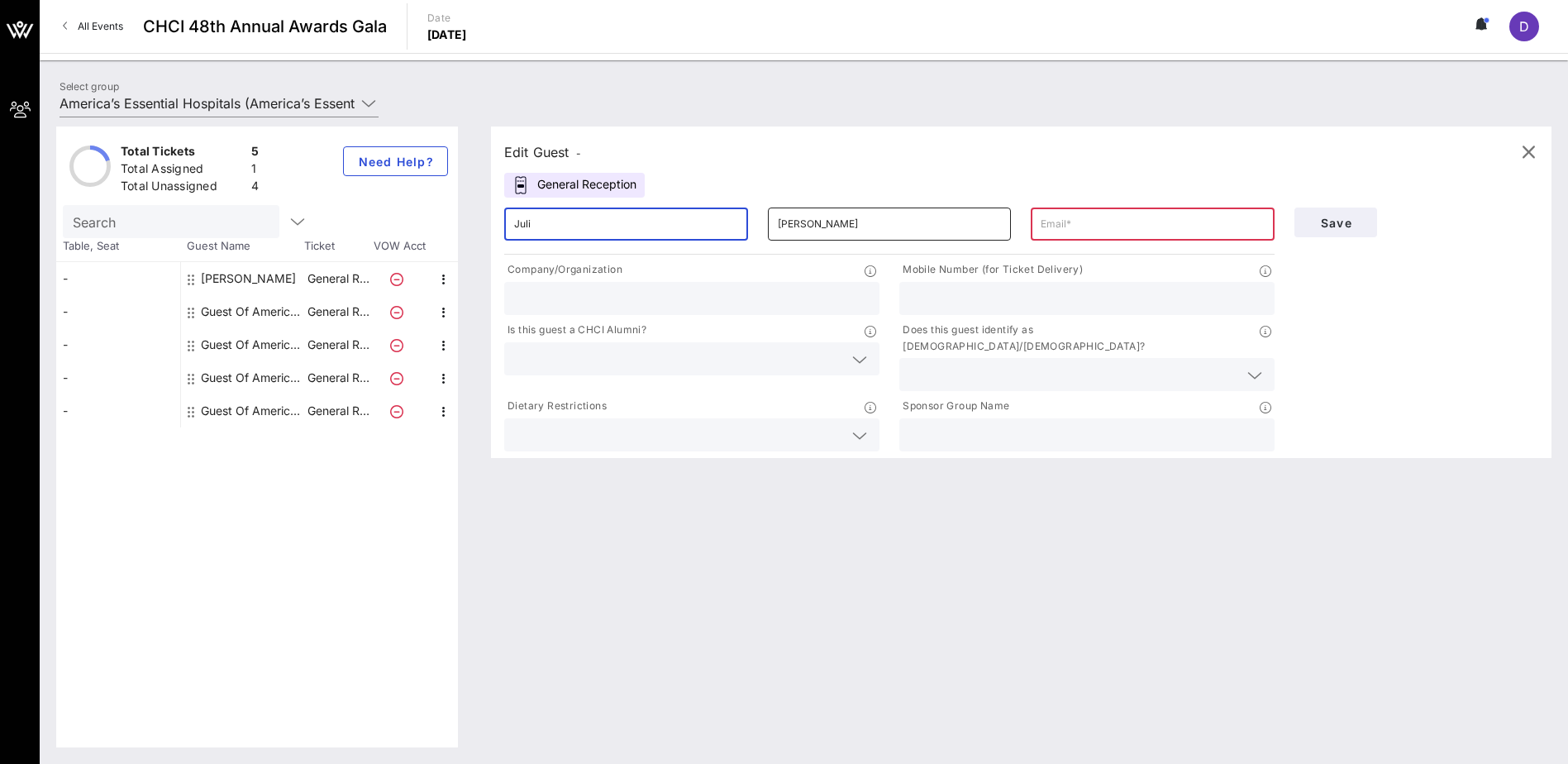
type input "Juli"
drag, startPoint x: 837, startPoint y: 229, endPoint x: 469, endPoint y: 220, distance: 368.1
click at [490, 225] on div "Edit Guest - General Reception ​ Juli ​ [PERSON_NAME] ​ Company/Organization Mo…" at bounding box center [1013, 437] width 1077 height 621
type input "[PERSON_NAME]"
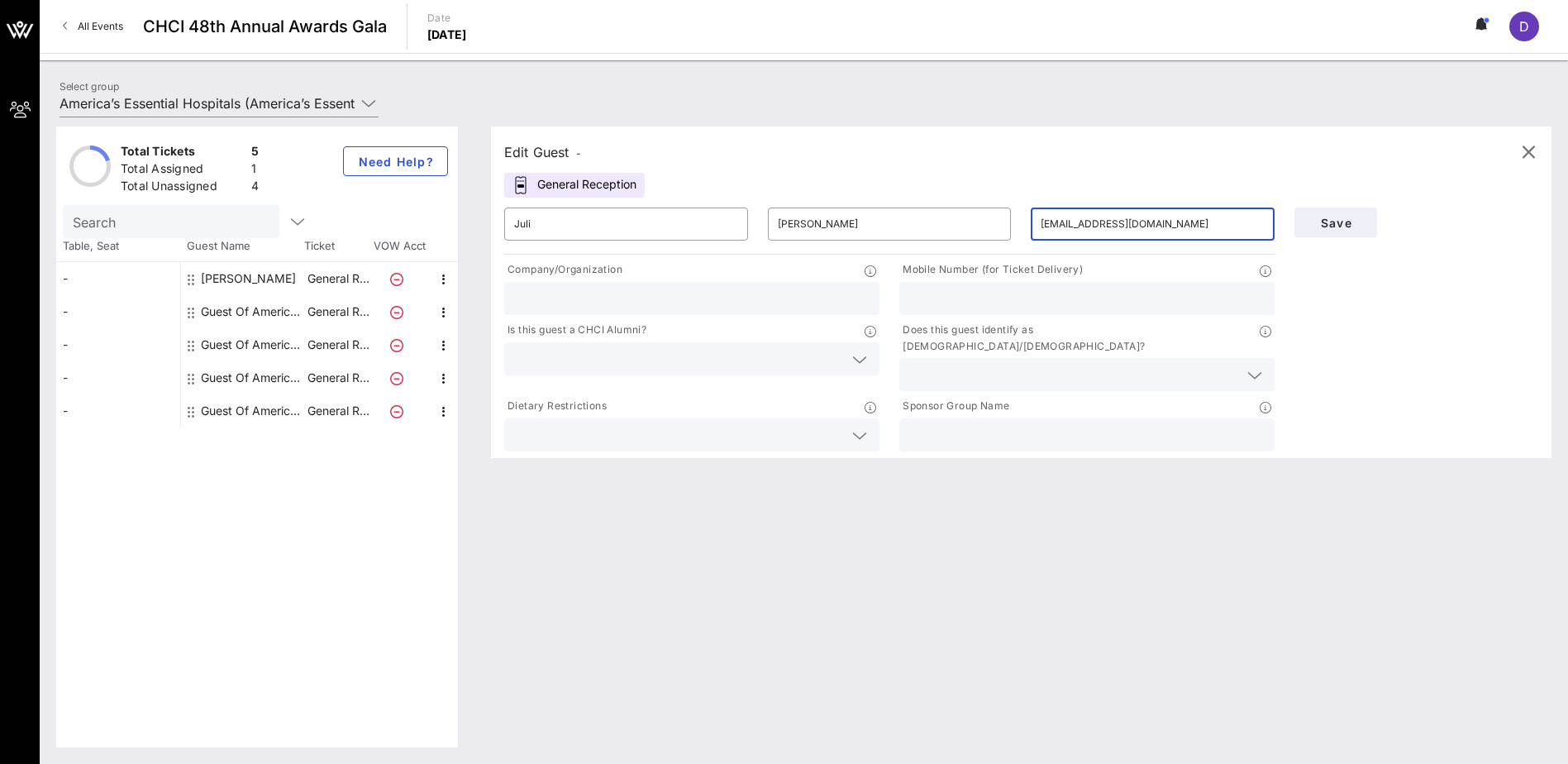
type input "[EMAIL_ADDRESS][DOMAIN_NAME]"
click at [1153, 296] on input "text" at bounding box center [1086, 298] width 355 height 22
click at [981, 294] on input "text" at bounding box center [1086, 298] width 355 height 22
type input "4045393309"
click at [734, 322] on div "Is this guest a CHCI Alumni?" at bounding box center [692, 332] width 375 height 21
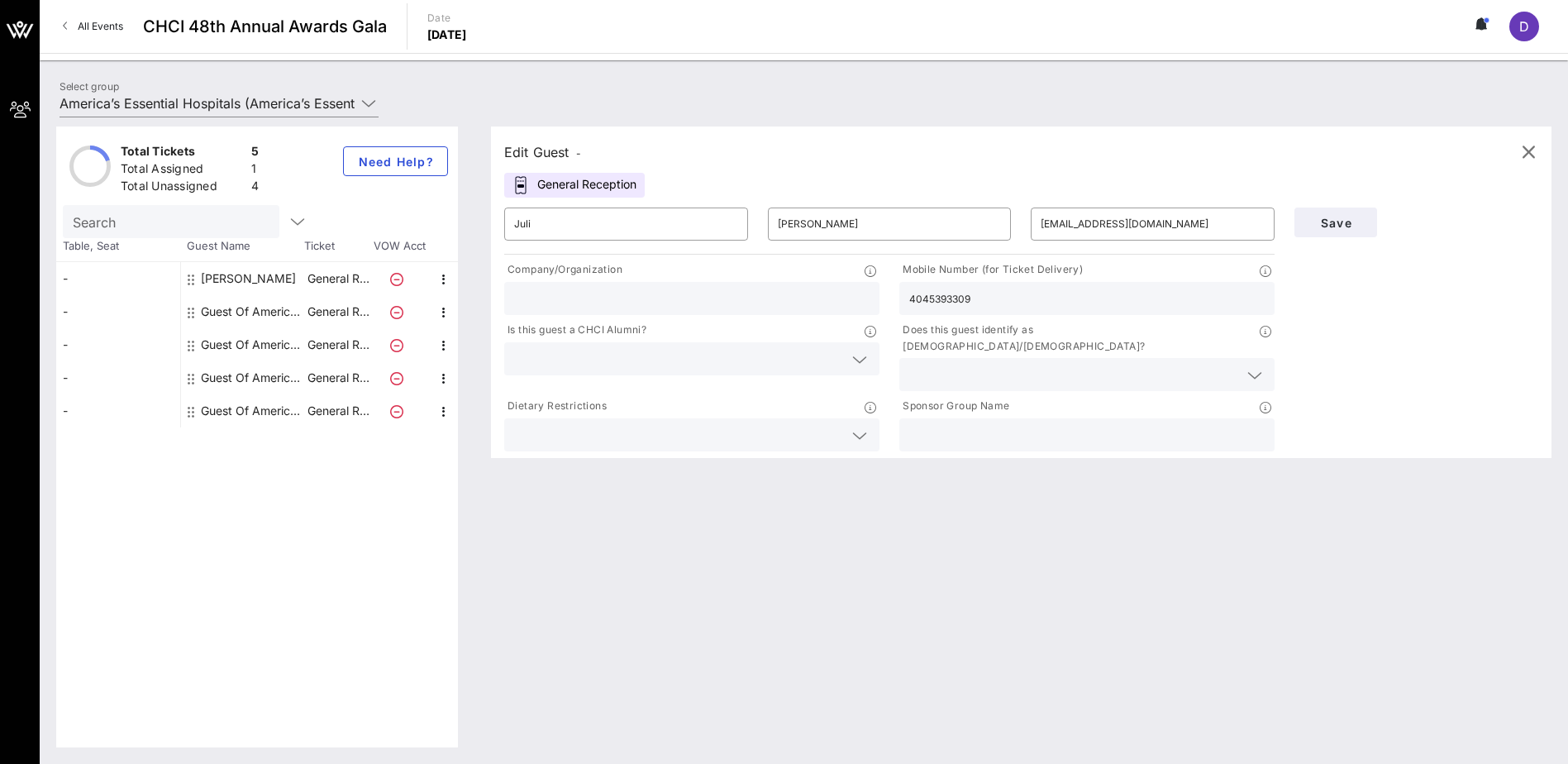
click at [734, 314] on div at bounding box center [692, 298] width 355 height 33
type input "America’s Essential Hospital"
click at [688, 358] on input "text" at bounding box center [679, 358] width 329 height 22
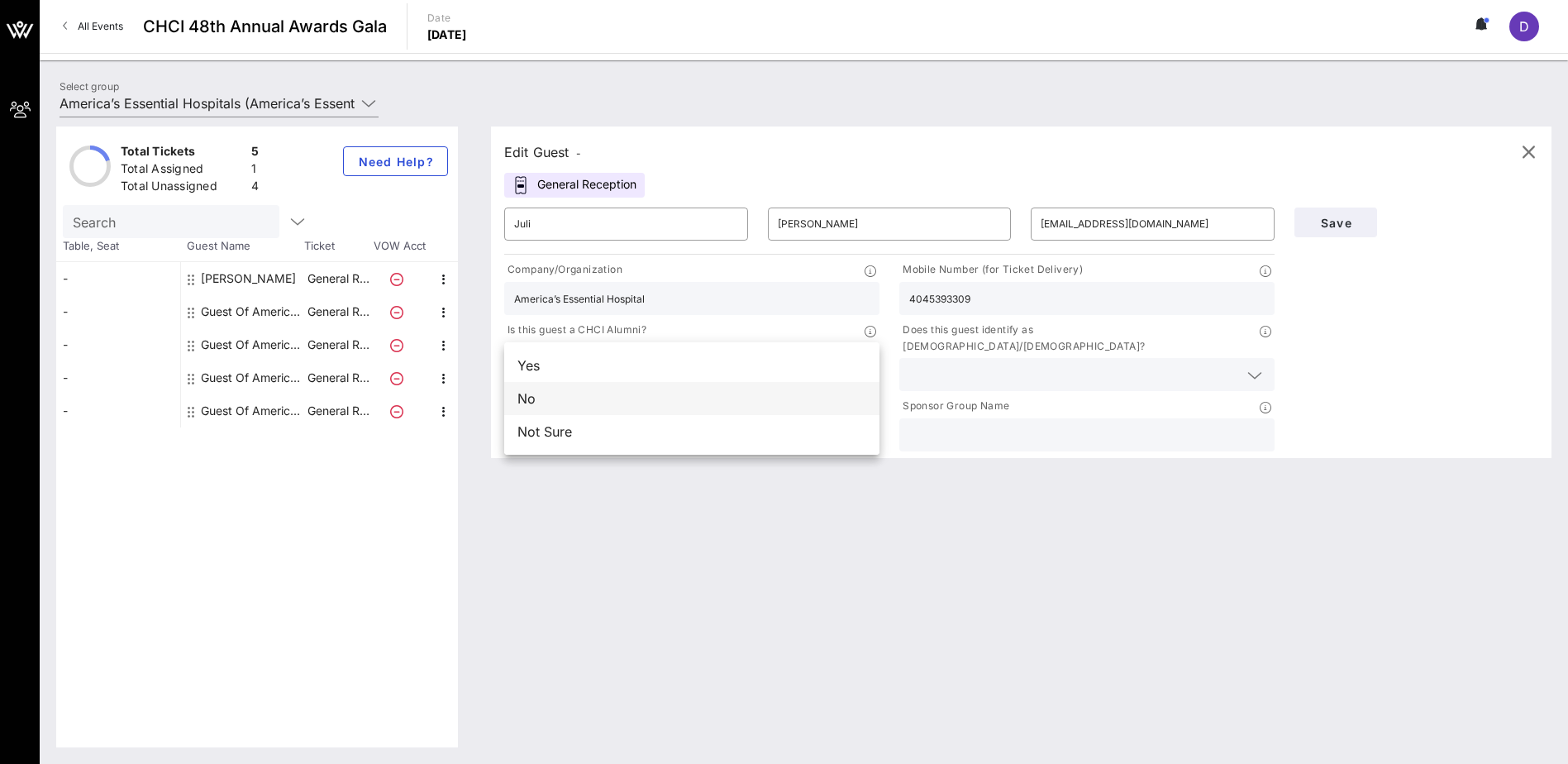
click at [568, 399] on div "No" at bounding box center [692, 398] width 375 height 33
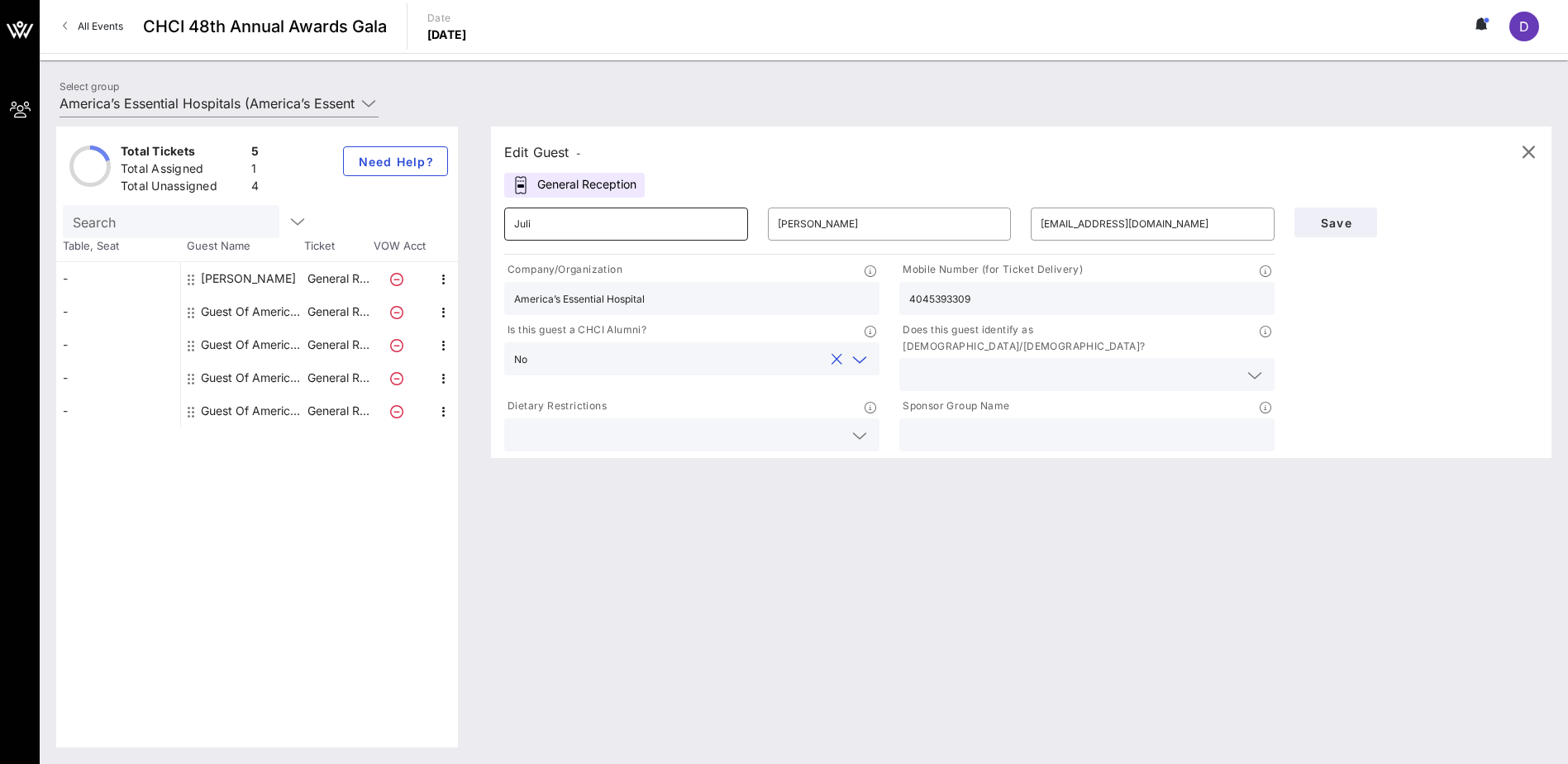
click at [609, 225] on input "Juli" at bounding box center [627, 224] width 224 height 26
type input "[PERSON_NAME]"
click at [1004, 363] on input "text" at bounding box center [1073, 374] width 329 height 22
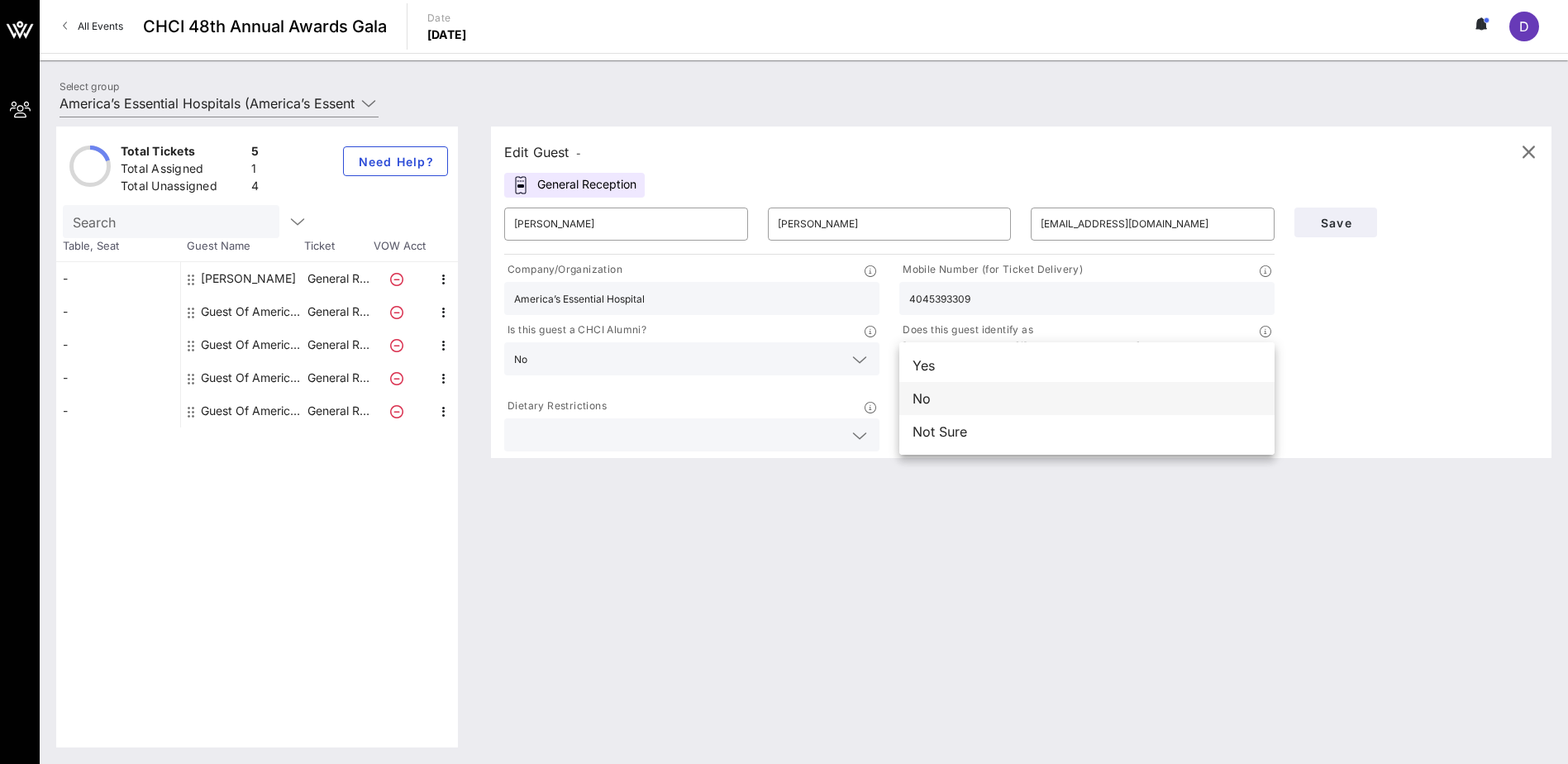
click at [980, 397] on div "No" at bounding box center [1087, 398] width 375 height 33
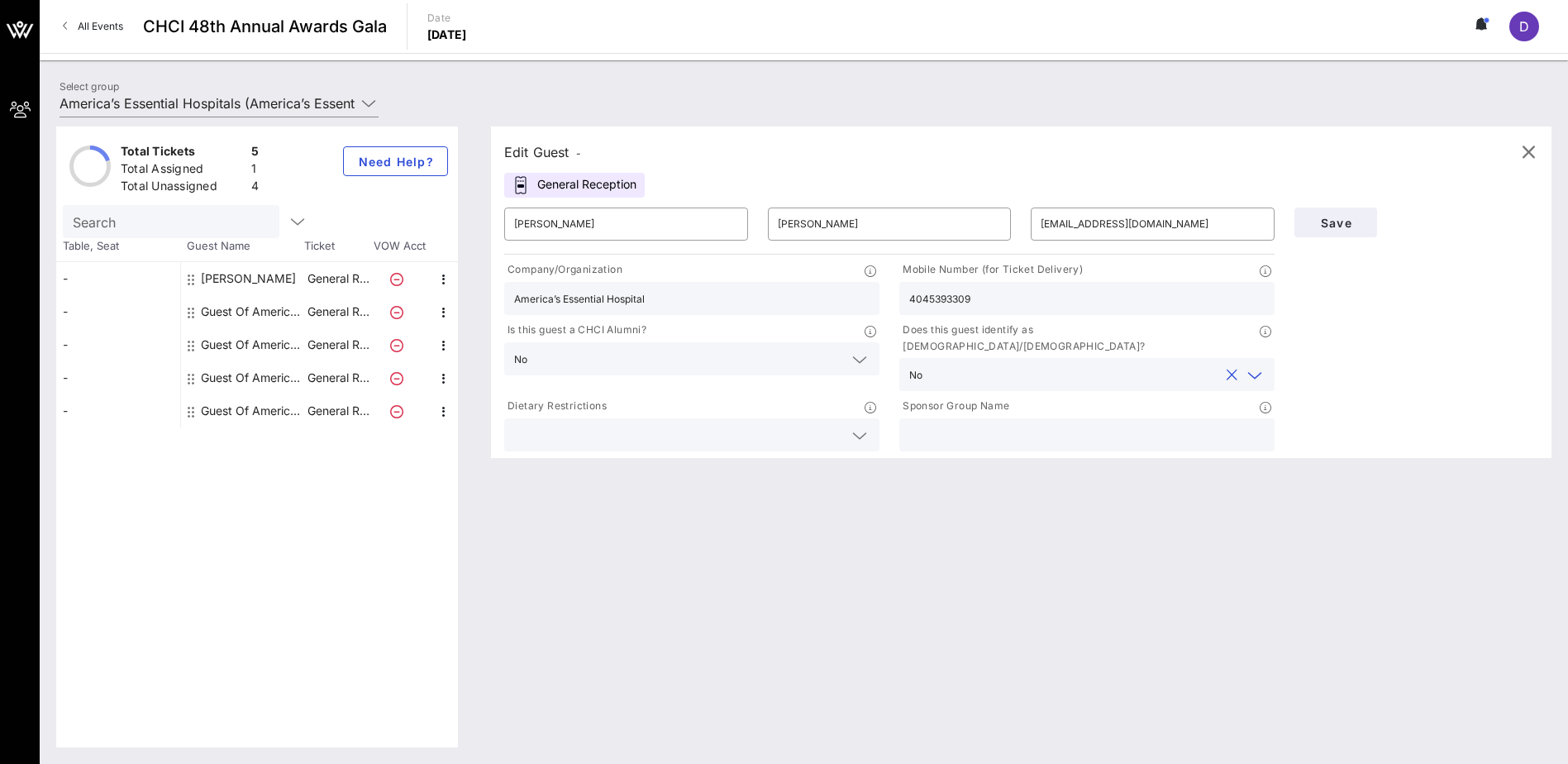
click at [841, 428] on input "text" at bounding box center [679, 435] width 329 height 22
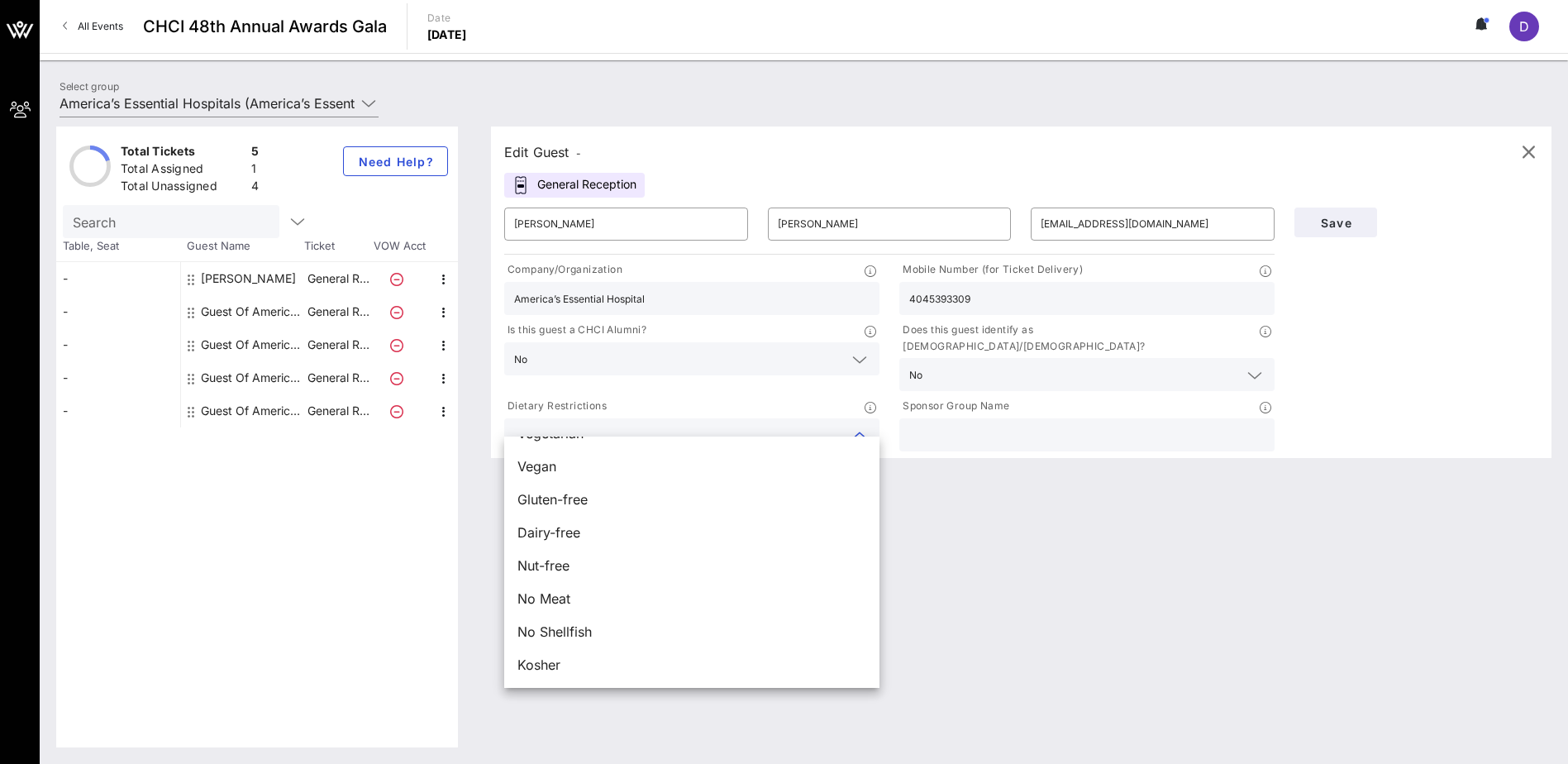
click at [1060, 424] on input "text" at bounding box center [1086, 435] width 355 height 22
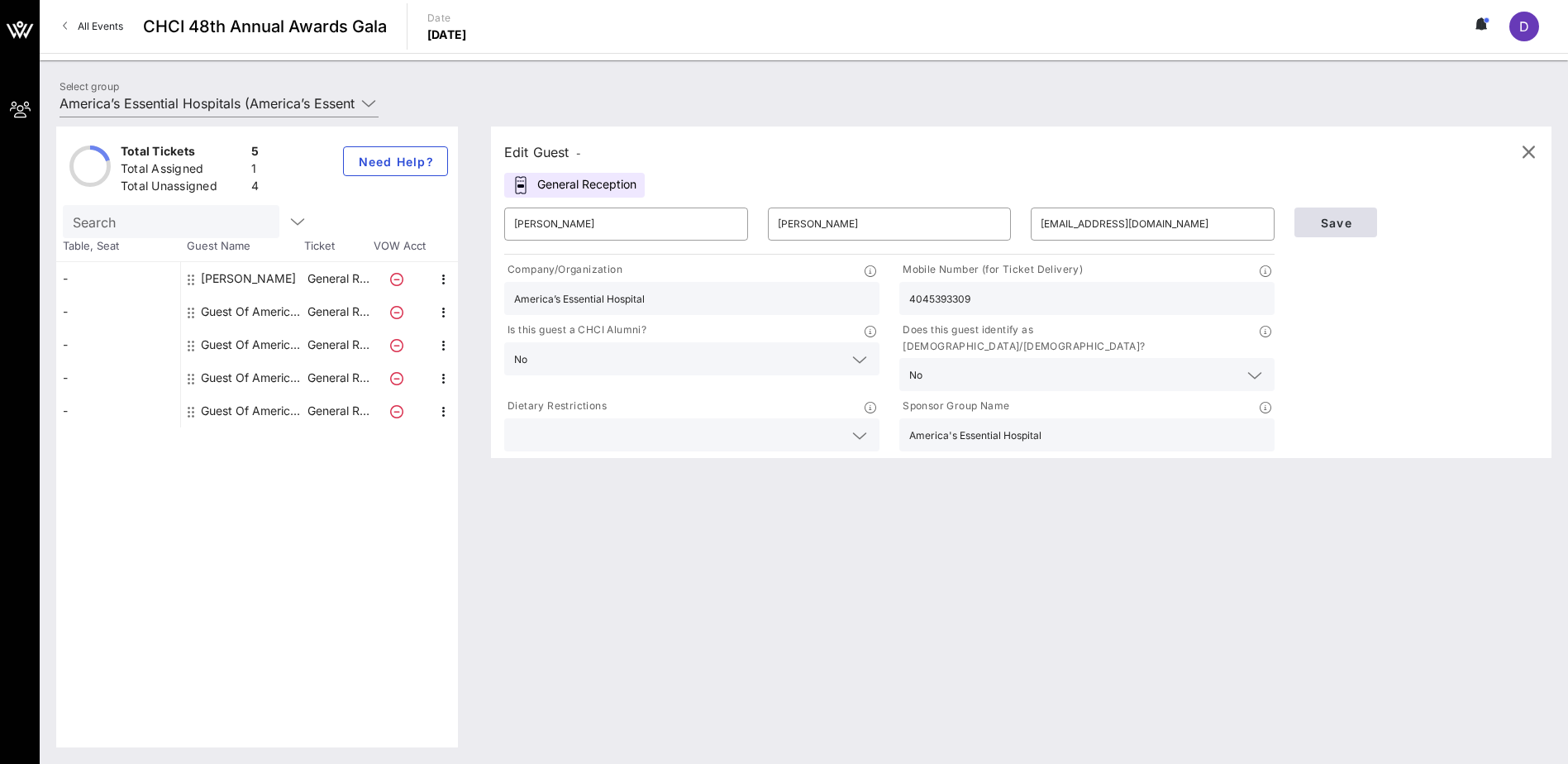
type input "America's Essential Hospital"
click at [1332, 232] on button "Save" at bounding box center [1335, 223] width 83 height 30
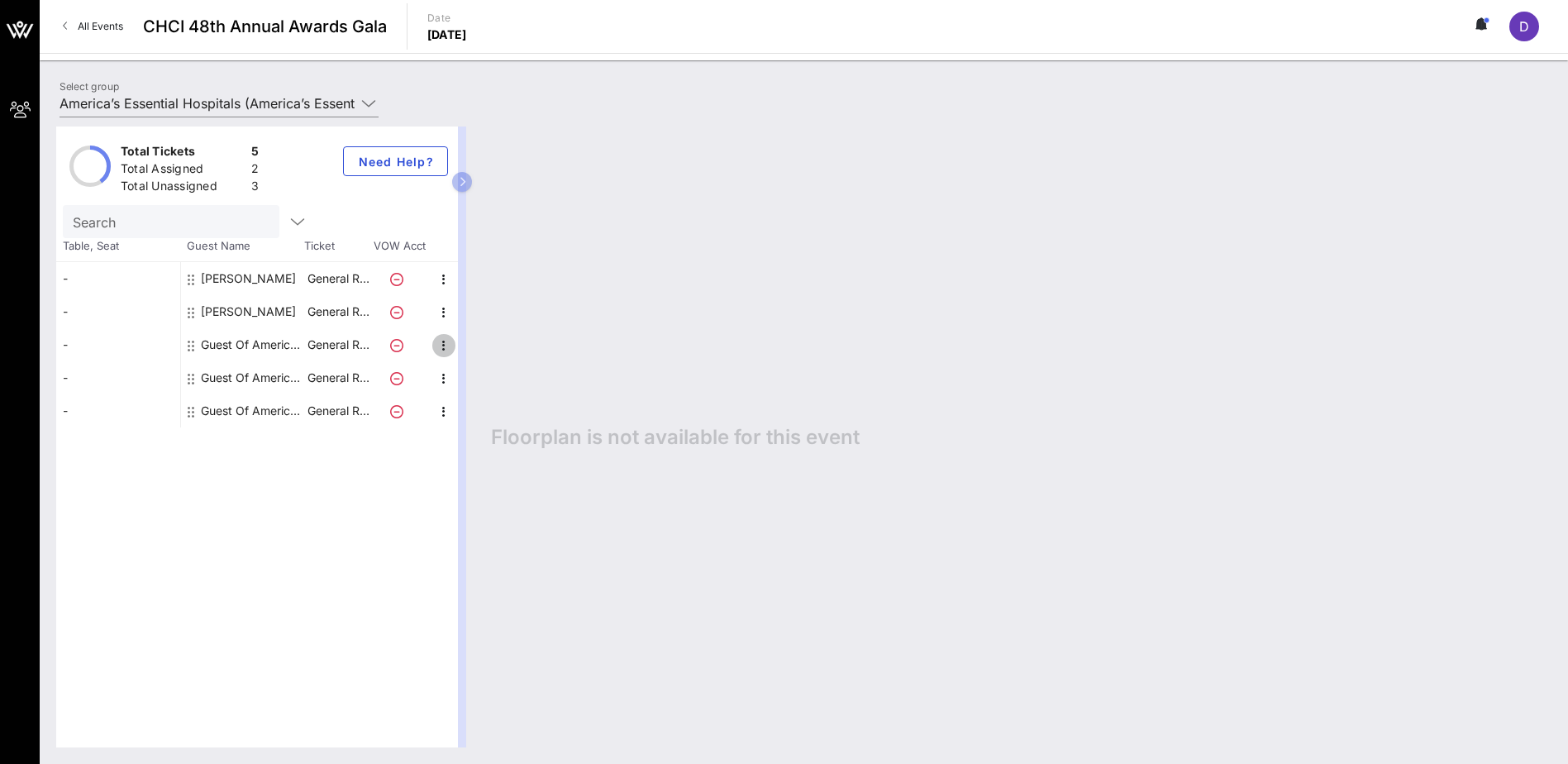
click at [442, 347] on icon "button" at bounding box center [443, 345] width 20 height 20
click at [476, 347] on div "Edit" at bounding box center [485, 350] width 33 height 13
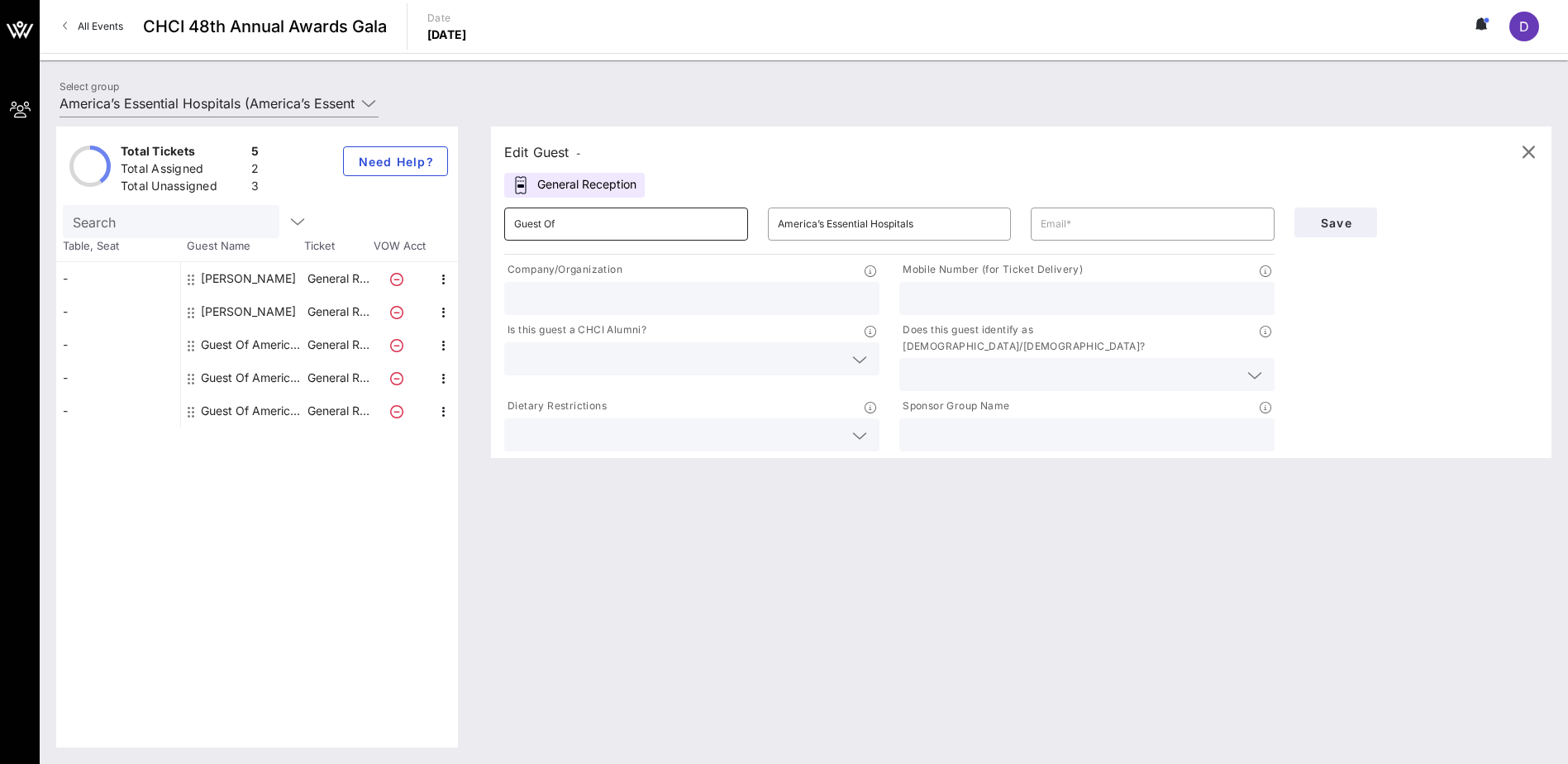
click at [637, 221] on input "Guest Of" at bounding box center [627, 224] width 224 height 26
type input "[PERSON_NAME]"
click at [1083, 223] on input "text" at bounding box center [1153, 224] width 224 height 26
click at [1113, 218] on input "text" at bounding box center [1153, 224] width 224 height 26
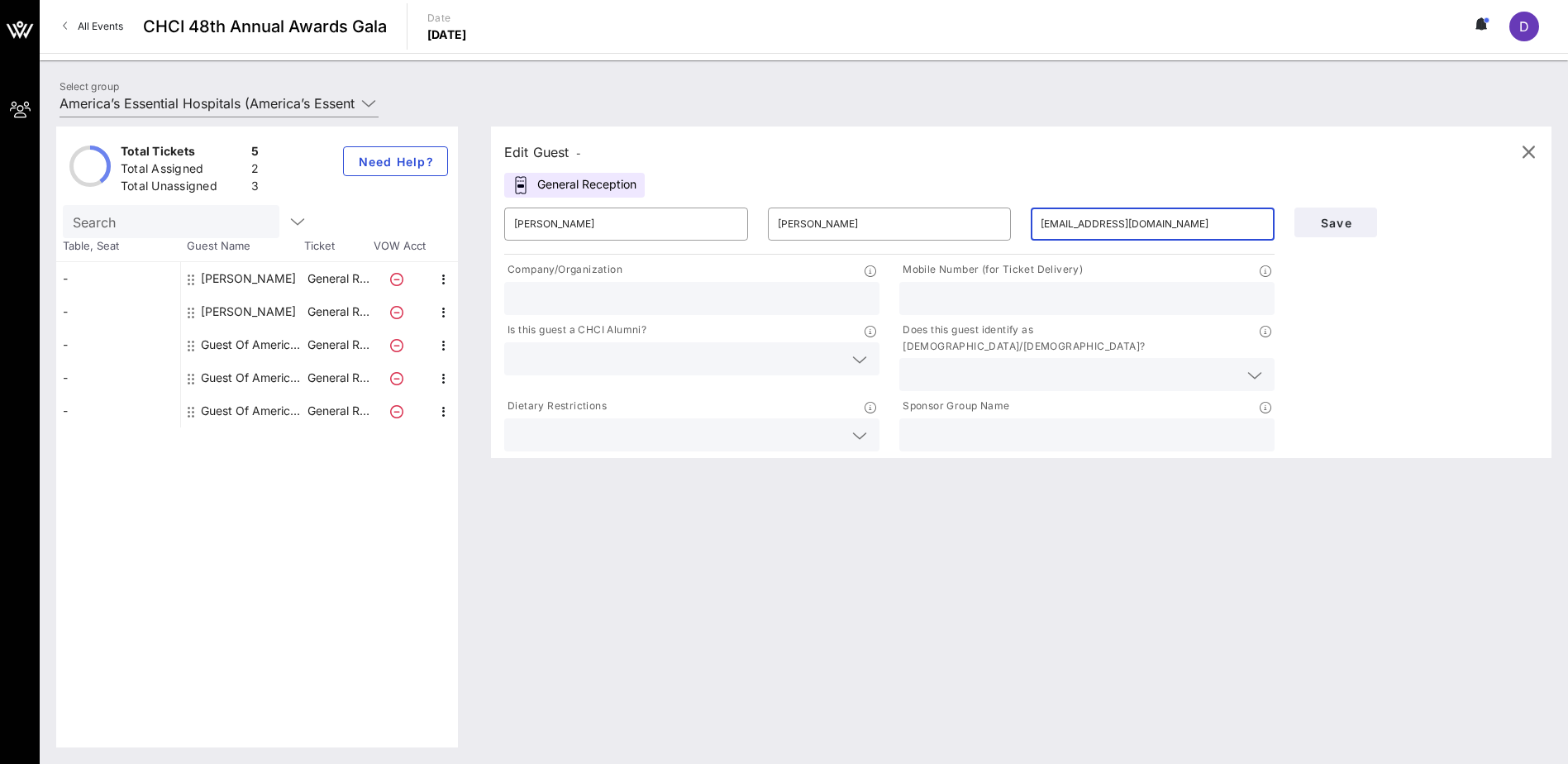
type input "[EMAIL_ADDRESS][DOMAIN_NAME]"
click at [652, 295] on input "text" at bounding box center [692, 298] width 355 height 22
click at [807, 350] on input "text" at bounding box center [679, 358] width 329 height 22
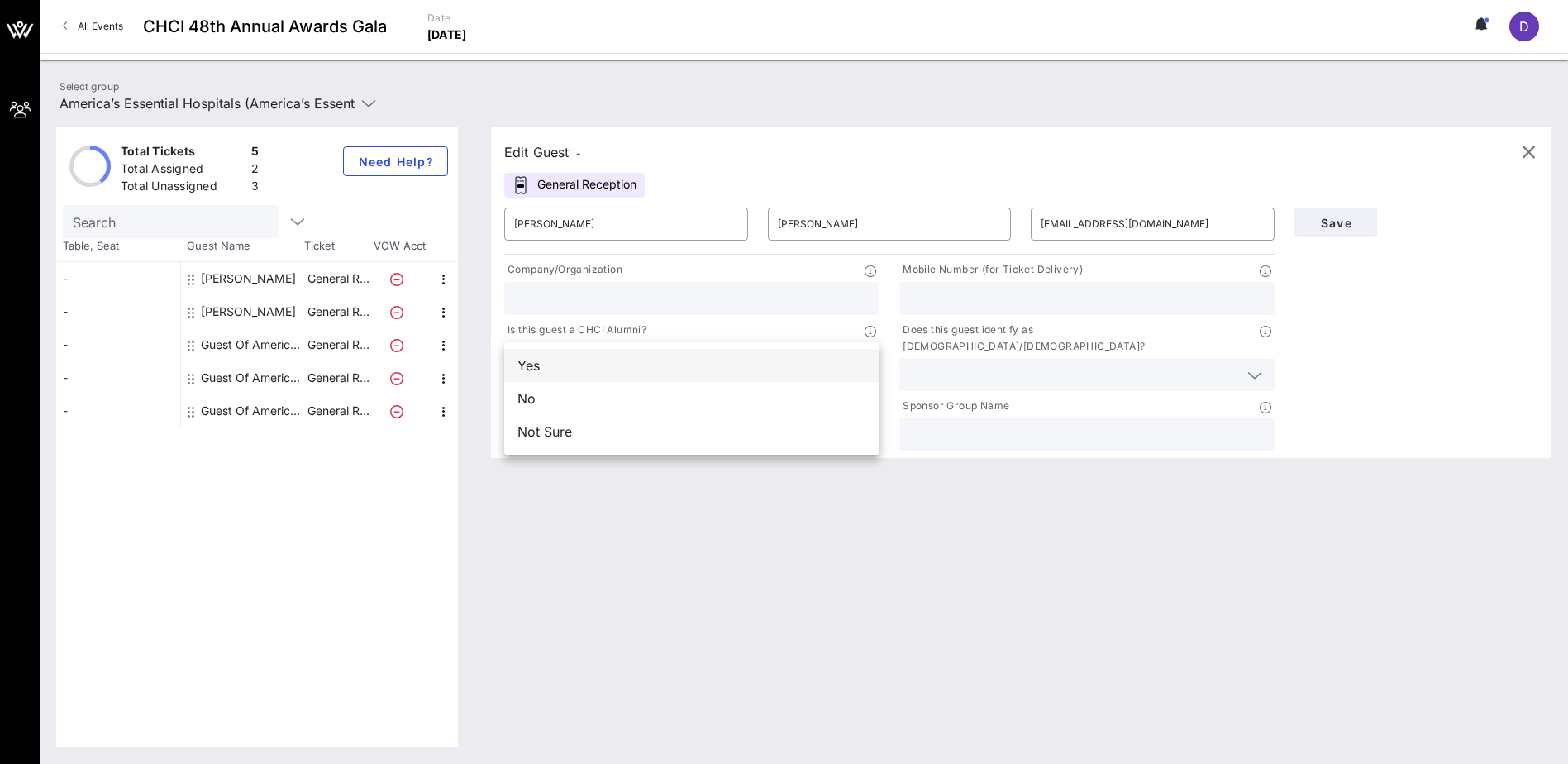
click at [642, 367] on div "Yes" at bounding box center [692, 365] width 375 height 33
drag, startPoint x: 953, startPoint y: 367, endPoint x: 956, endPoint y: 359, distance: 8.5
click at [953, 363] on input "text" at bounding box center [1073, 374] width 329 height 22
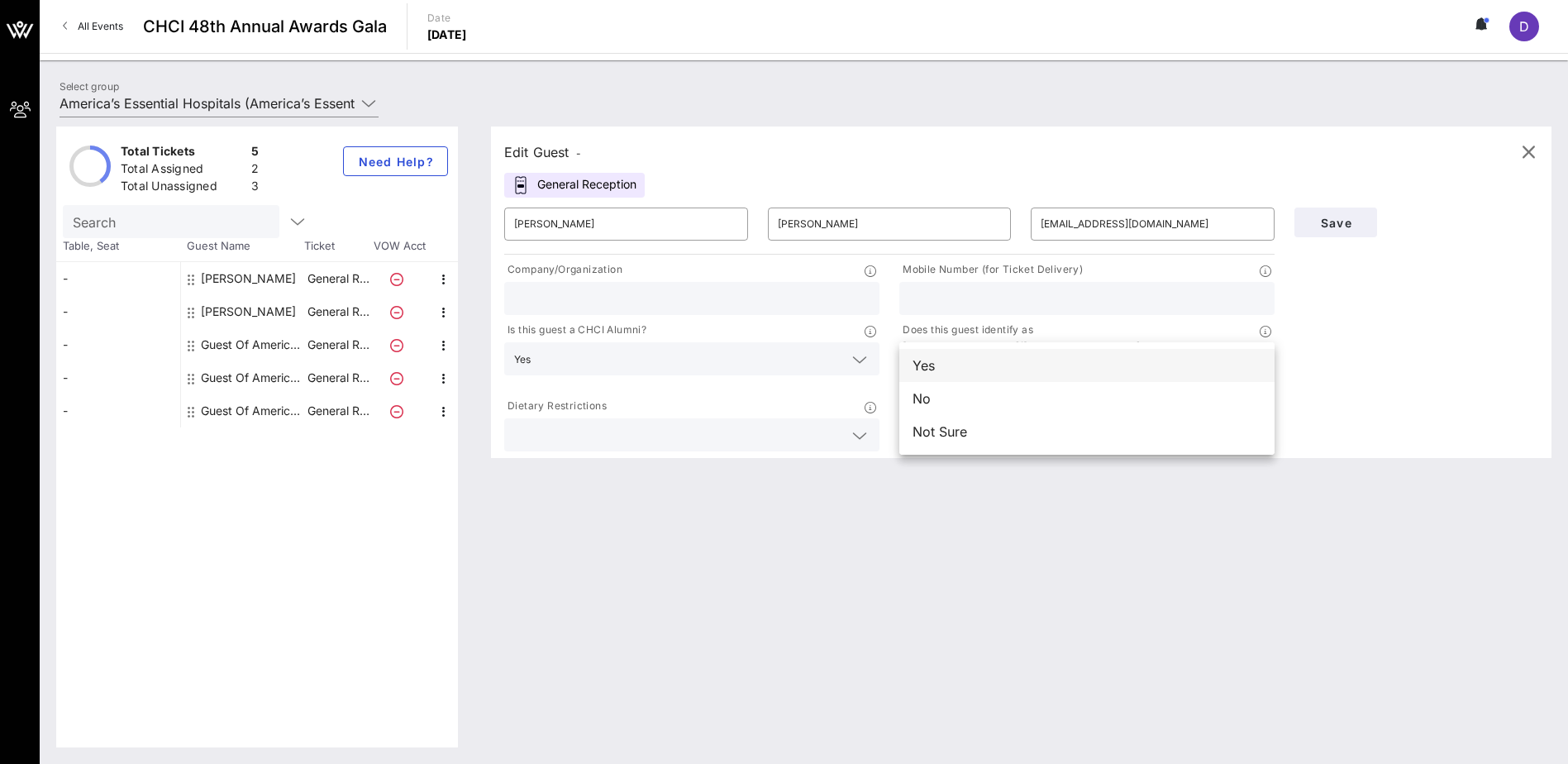
click at [962, 370] on div "Yes" at bounding box center [1087, 365] width 375 height 33
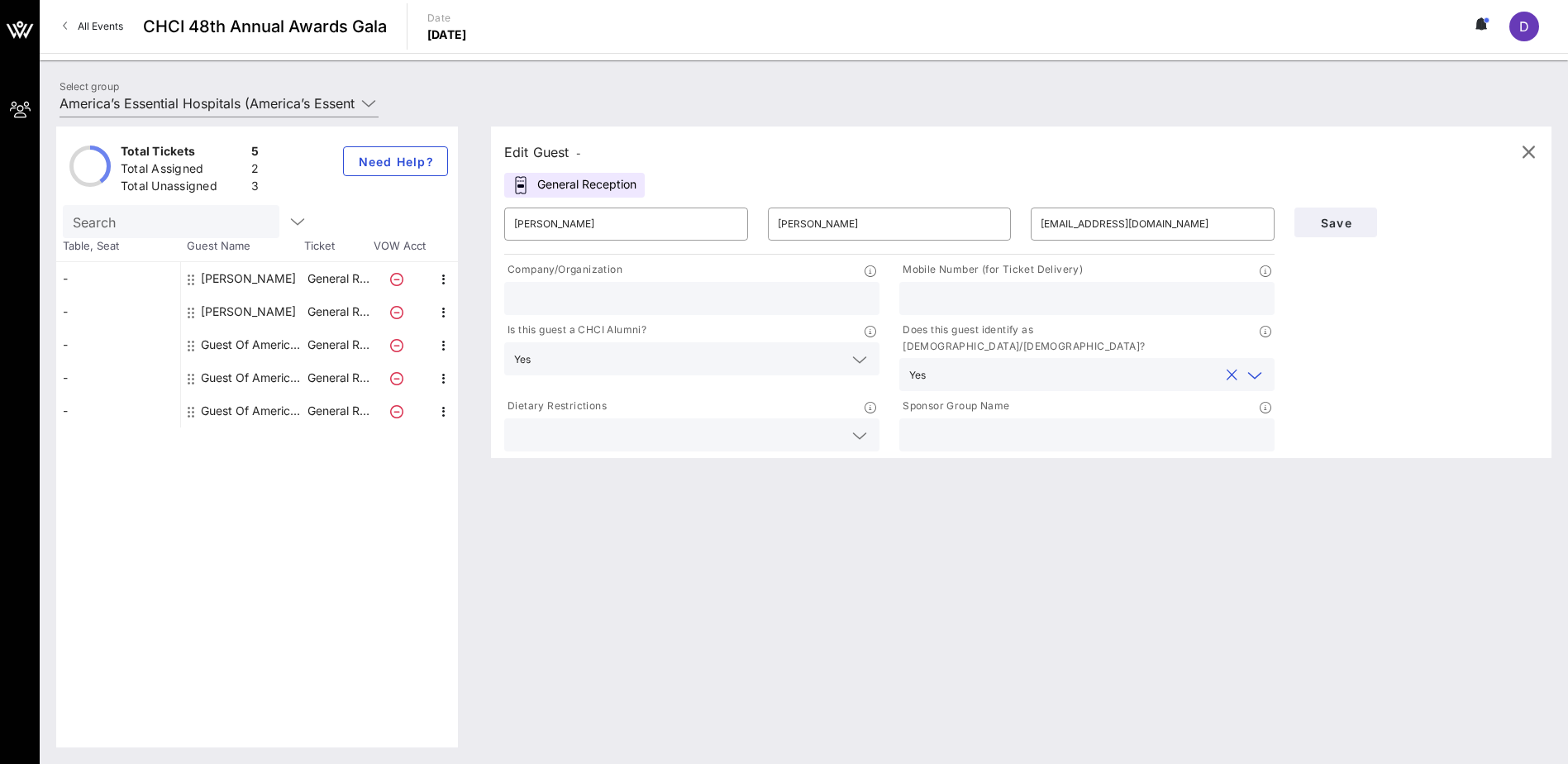
click at [1010, 310] on div at bounding box center [1086, 298] width 355 height 33
type input "5182695059"
click at [1347, 223] on span "Save" at bounding box center [1336, 223] width 56 height 14
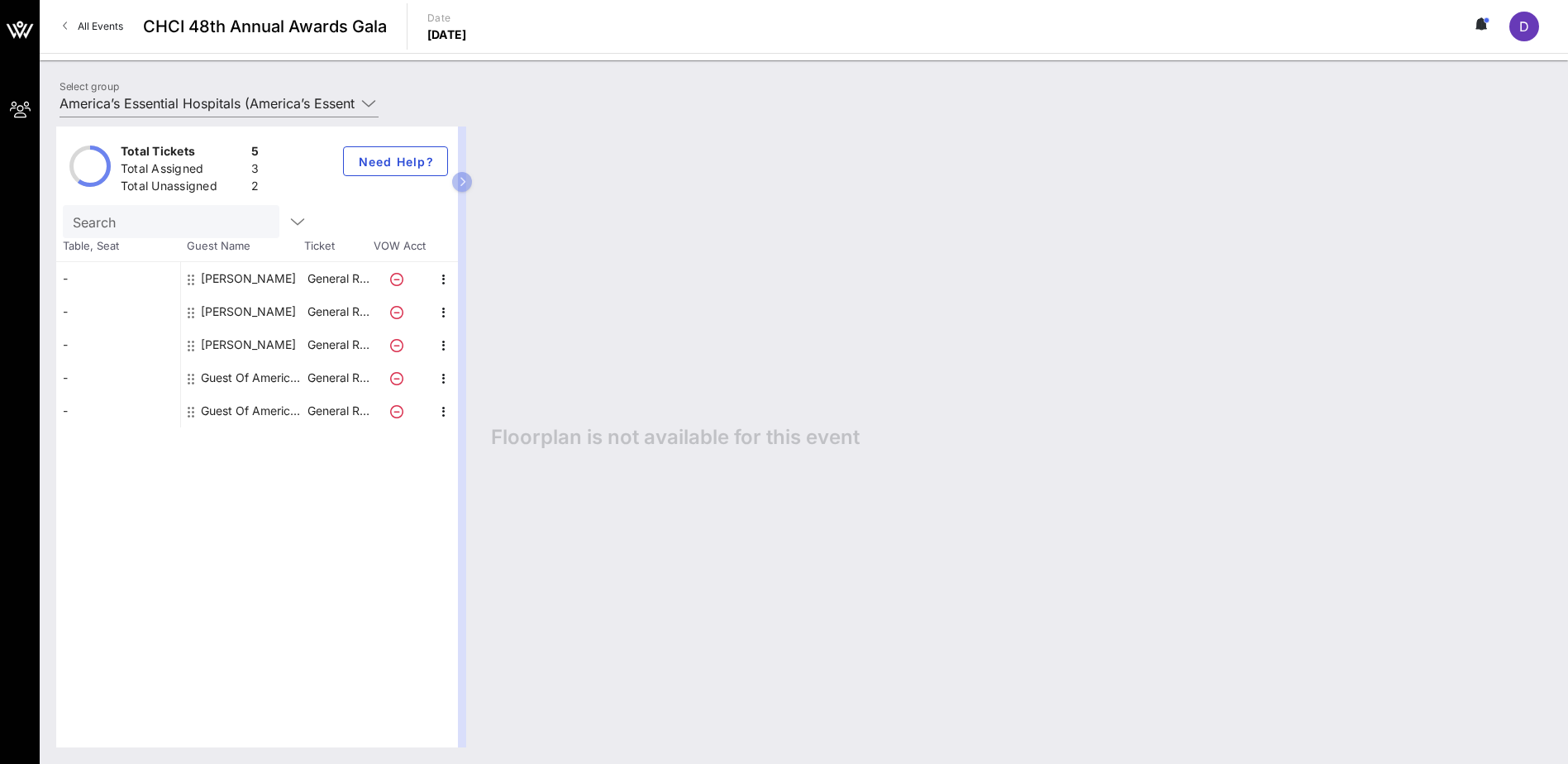
click at [241, 376] on div "Guest Of America’s Essential Hospitals" at bounding box center [253, 378] width 104 height 33
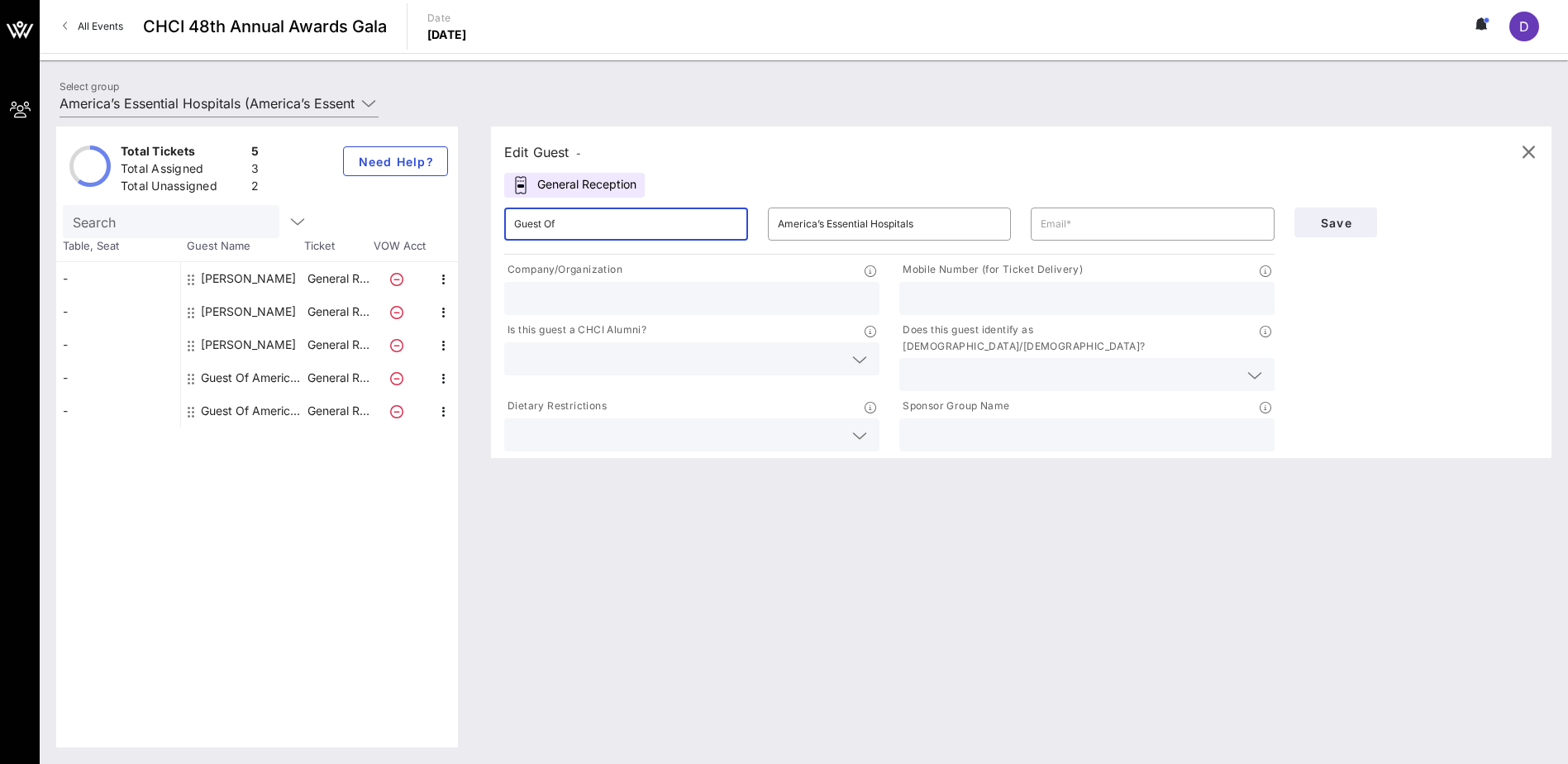
drag, startPoint x: 607, startPoint y: 229, endPoint x: 506, endPoint y: 247, distance: 102.6
click at [506, 247] on div "​ Guest Of" at bounding box center [626, 223] width 263 height 53
type input "[PERSON_NAME]"
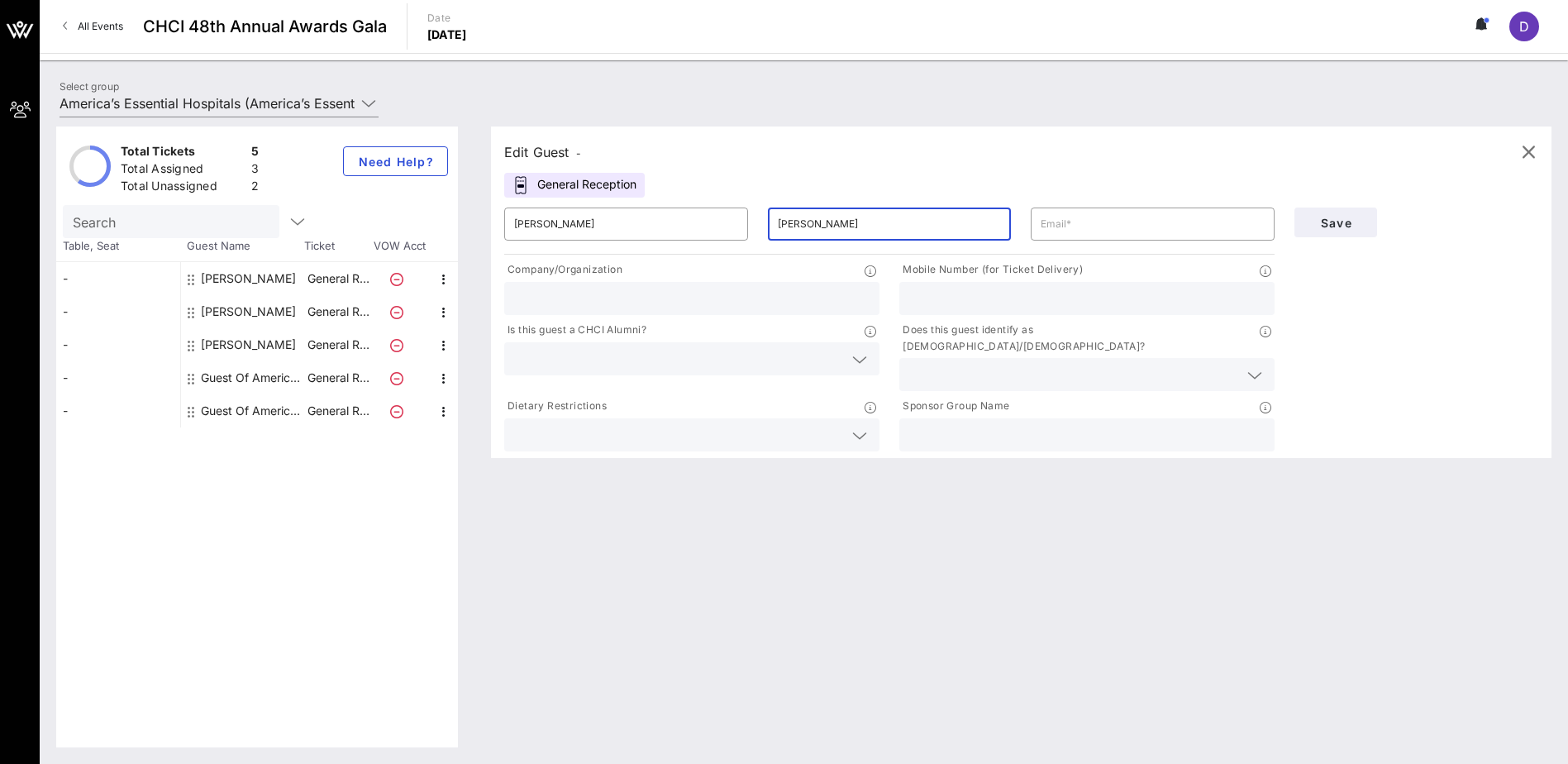
type input "[PERSON_NAME]"
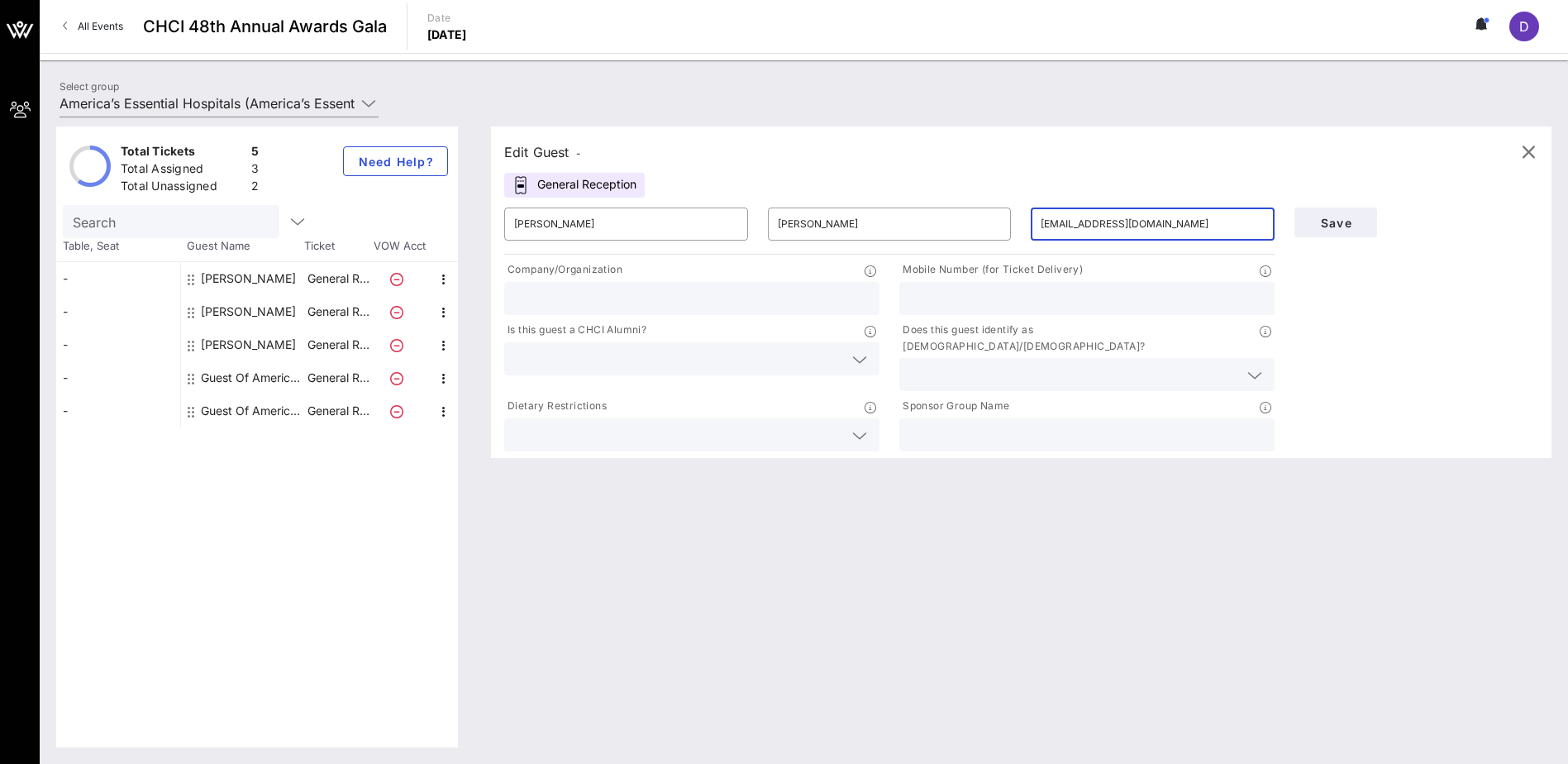
type input "[EMAIL_ADDRESS][DOMAIN_NAME]"
click at [615, 296] on input "text" at bounding box center [692, 298] width 355 height 22
click at [995, 297] on input "text" at bounding box center [1086, 298] width 355 height 22
type input "2408614247"
click at [733, 375] on div at bounding box center [692, 359] width 355 height 33
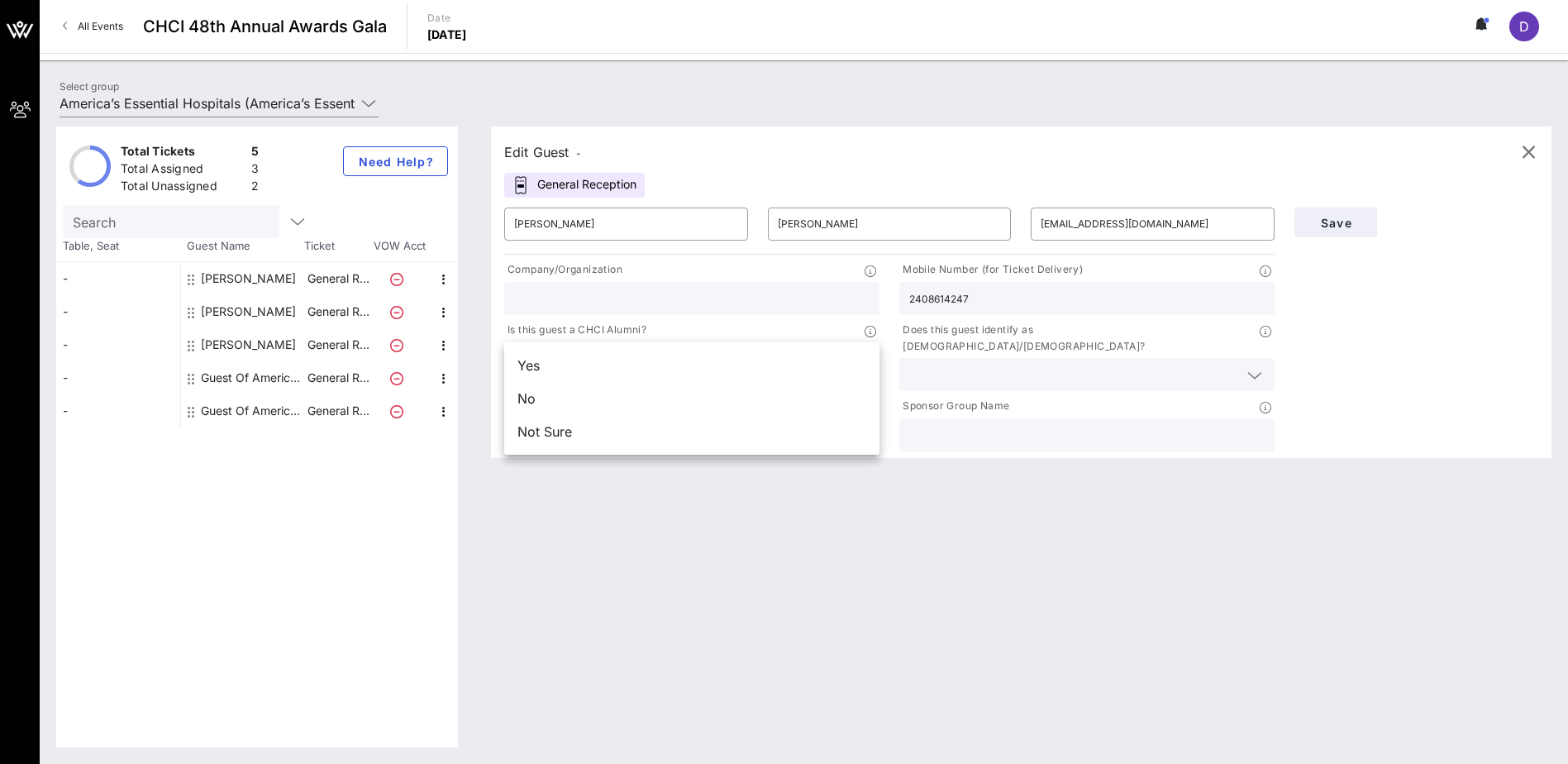
click at [729, 363] on div "Yes" at bounding box center [692, 365] width 375 height 33
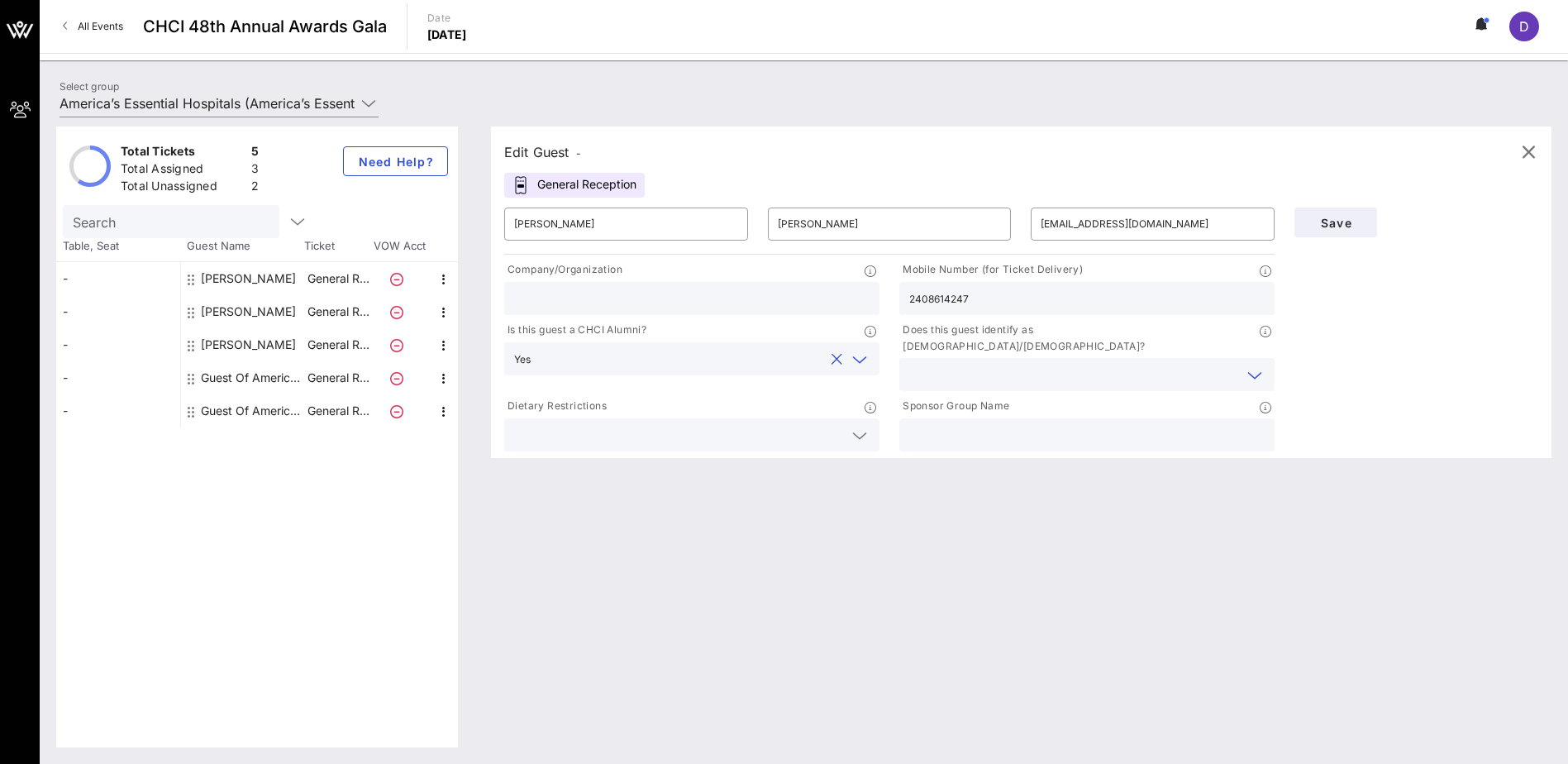
click at [1023, 363] on input "text" at bounding box center [1073, 374] width 329 height 22
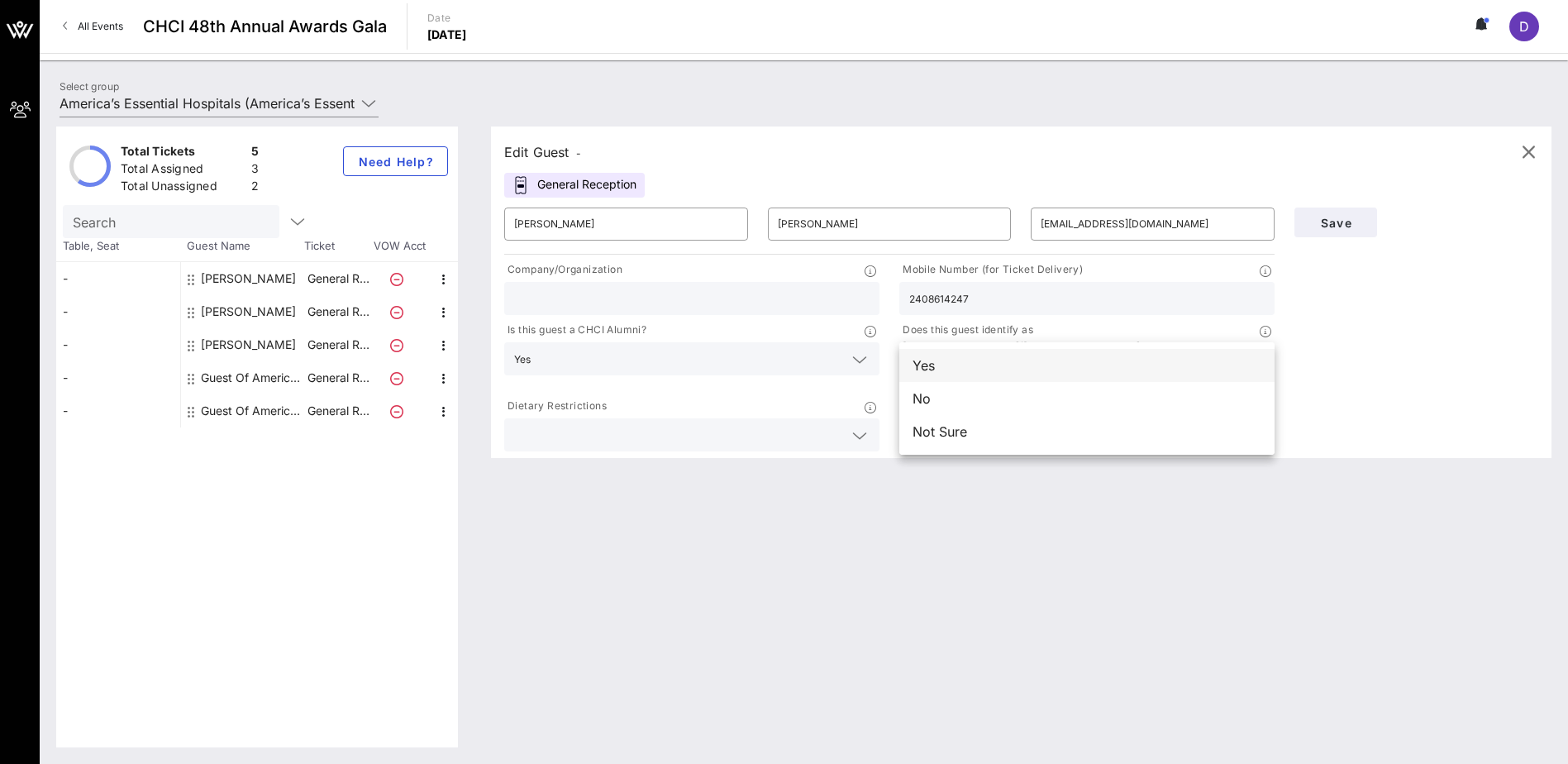
click at [949, 363] on div "Yes" at bounding box center [1087, 365] width 375 height 33
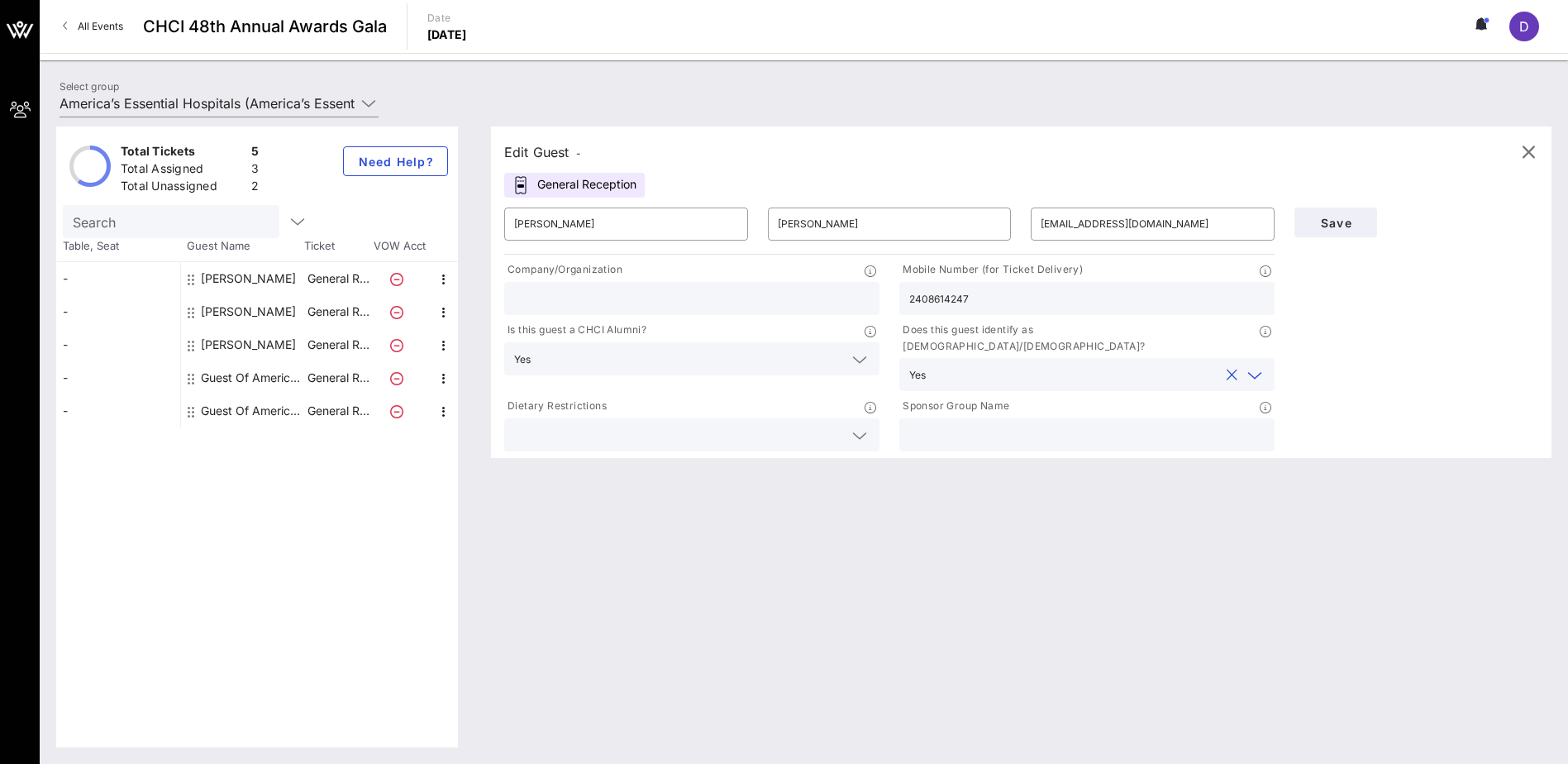
click at [745, 424] on input "text" at bounding box center [679, 435] width 329 height 22
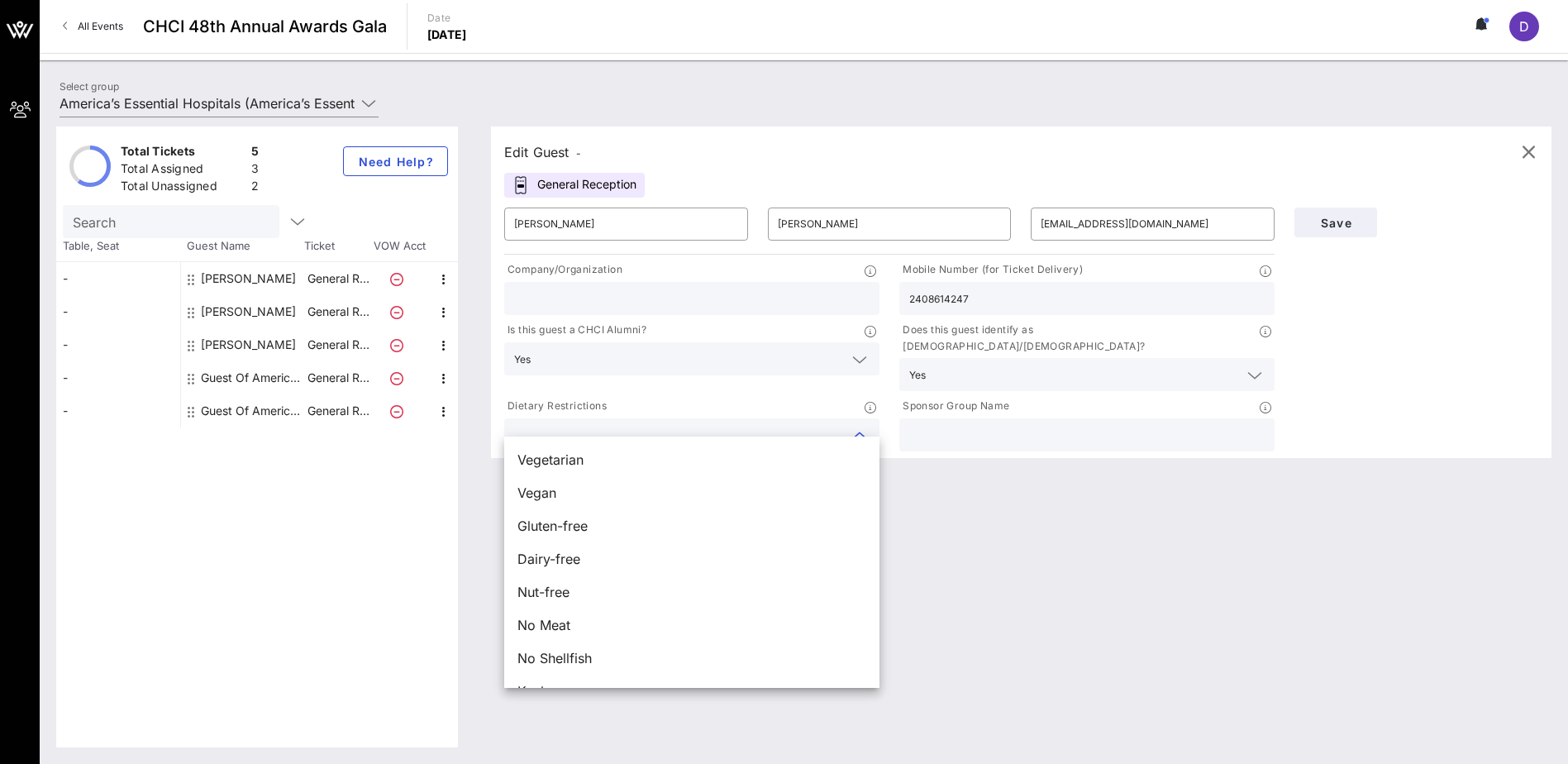
click at [1075, 424] on input "text" at bounding box center [1086, 435] width 355 height 22
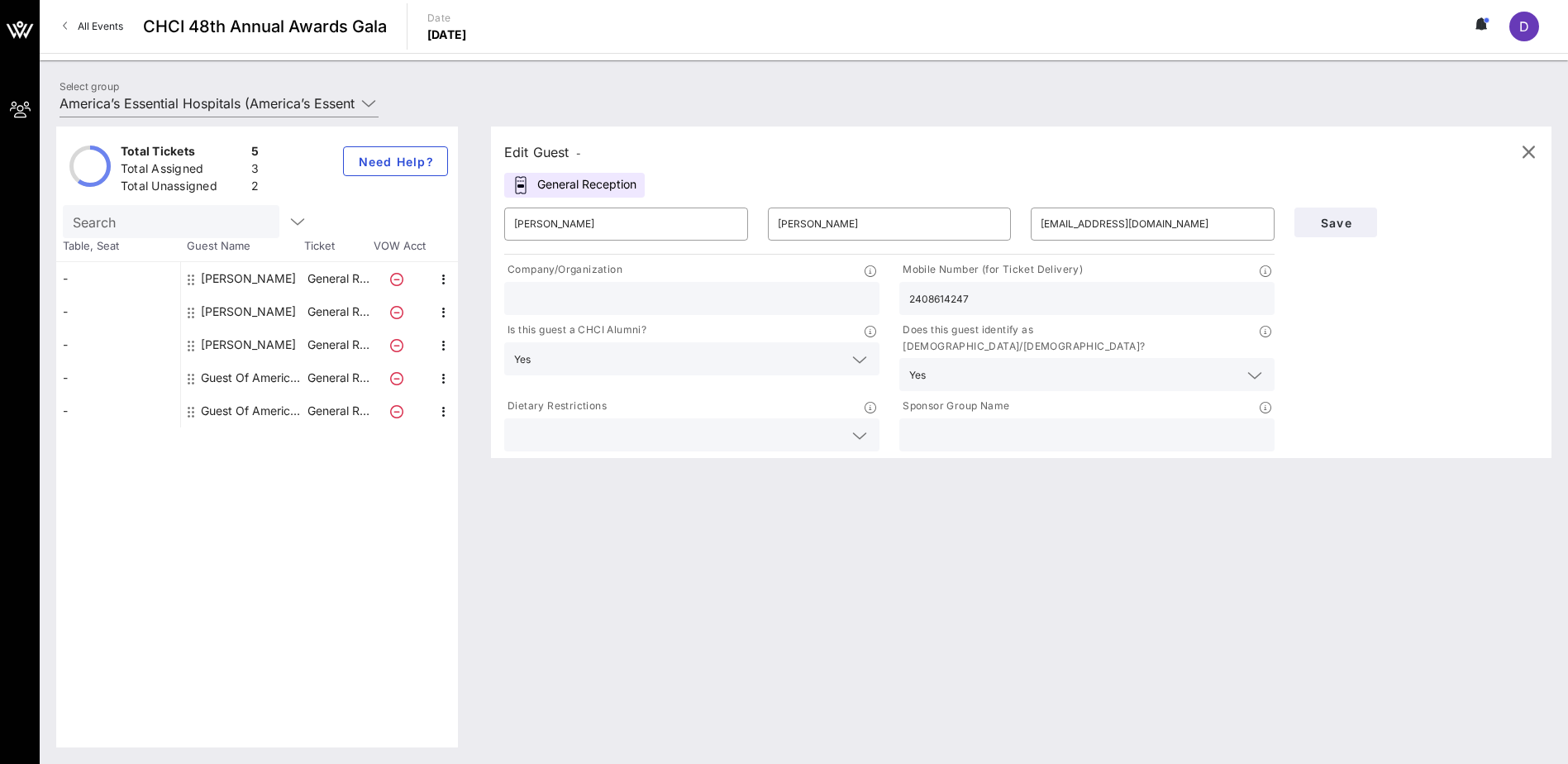
click at [719, 307] on input "text" at bounding box center [692, 298] width 355 height 22
type input "America’s Essential Hospital"
click at [1101, 430] on div at bounding box center [1086, 435] width 355 height 33
type input "America's Essential Hospitals"
click at [1338, 203] on div "Save" at bounding box center [1416, 222] width 263 height 50
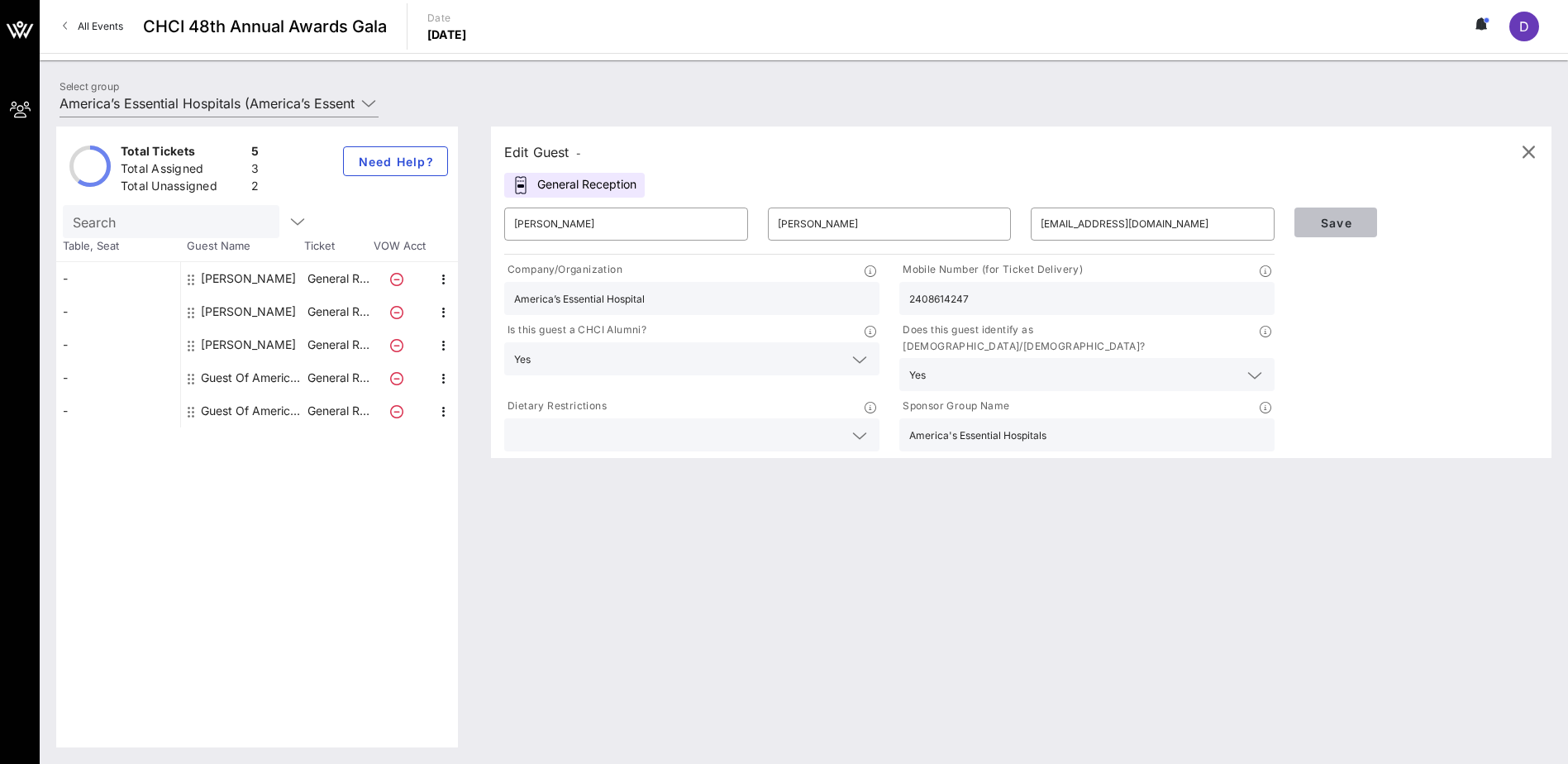
click at [1339, 211] on button "Save" at bounding box center [1335, 223] width 83 height 30
drag, startPoint x: 1040, startPoint y: 229, endPoint x: 1198, endPoint y: 236, distance: 158.2
click at [1198, 236] on input "[EMAIL_ADDRESS][DOMAIN_NAME]" at bounding box center [1153, 224] width 224 height 26
click at [1088, 522] on div "Edit Guest - General Reception ​ [PERSON_NAME] ​ [PERSON_NAME] [PERSON_NAME].[P…" at bounding box center [1013, 437] width 1077 height 621
click at [1311, 223] on span "Save" at bounding box center [1336, 223] width 56 height 14
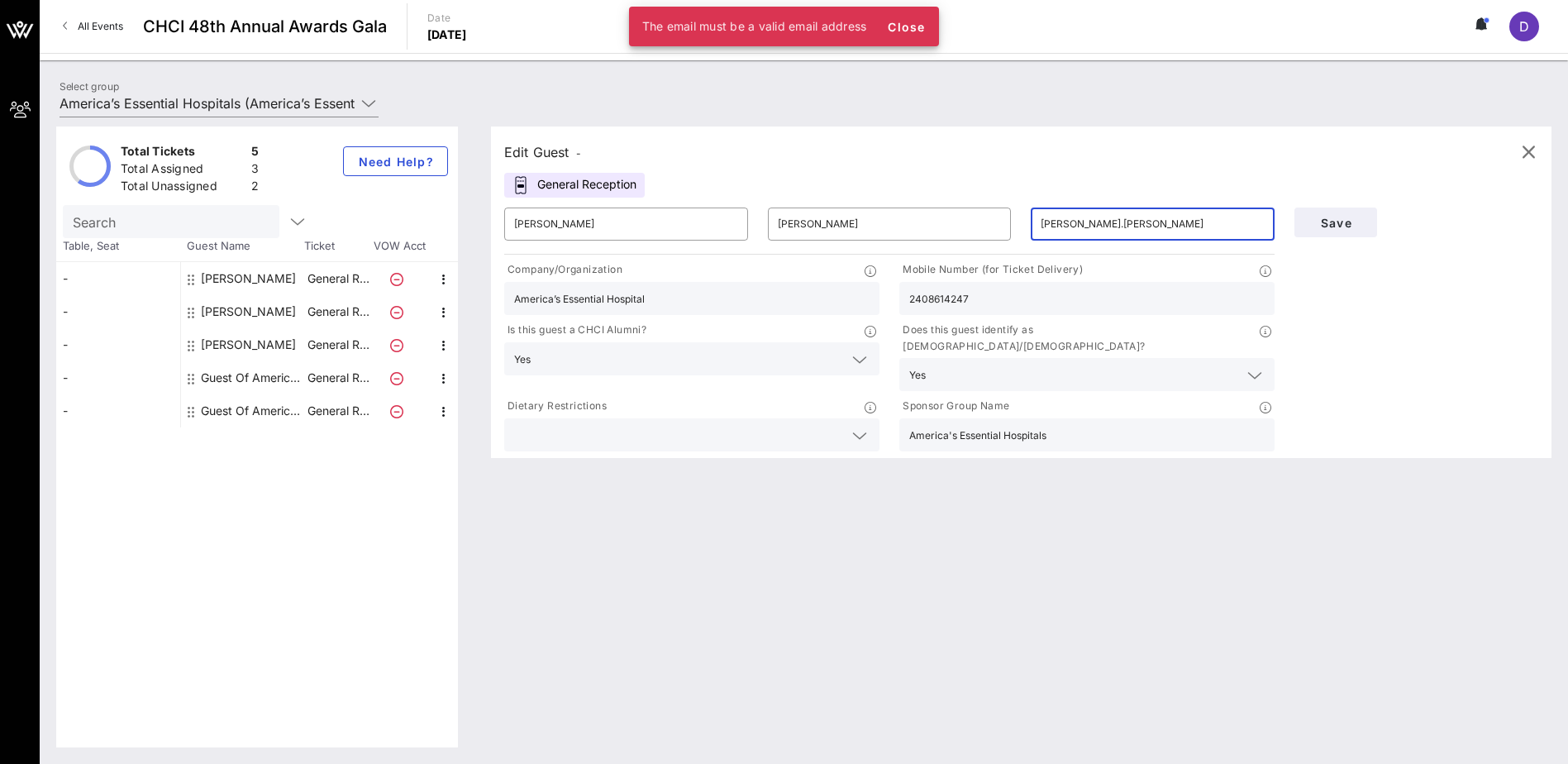
click at [1147, 213] on input "[PERSON_NAME].[PERSON_NAME]" at bounding box center [1153, 224] width 224 height 26
type input "[PERSON_NAME][EMAIL_ADDRESS][DOMAIN_NAME]"
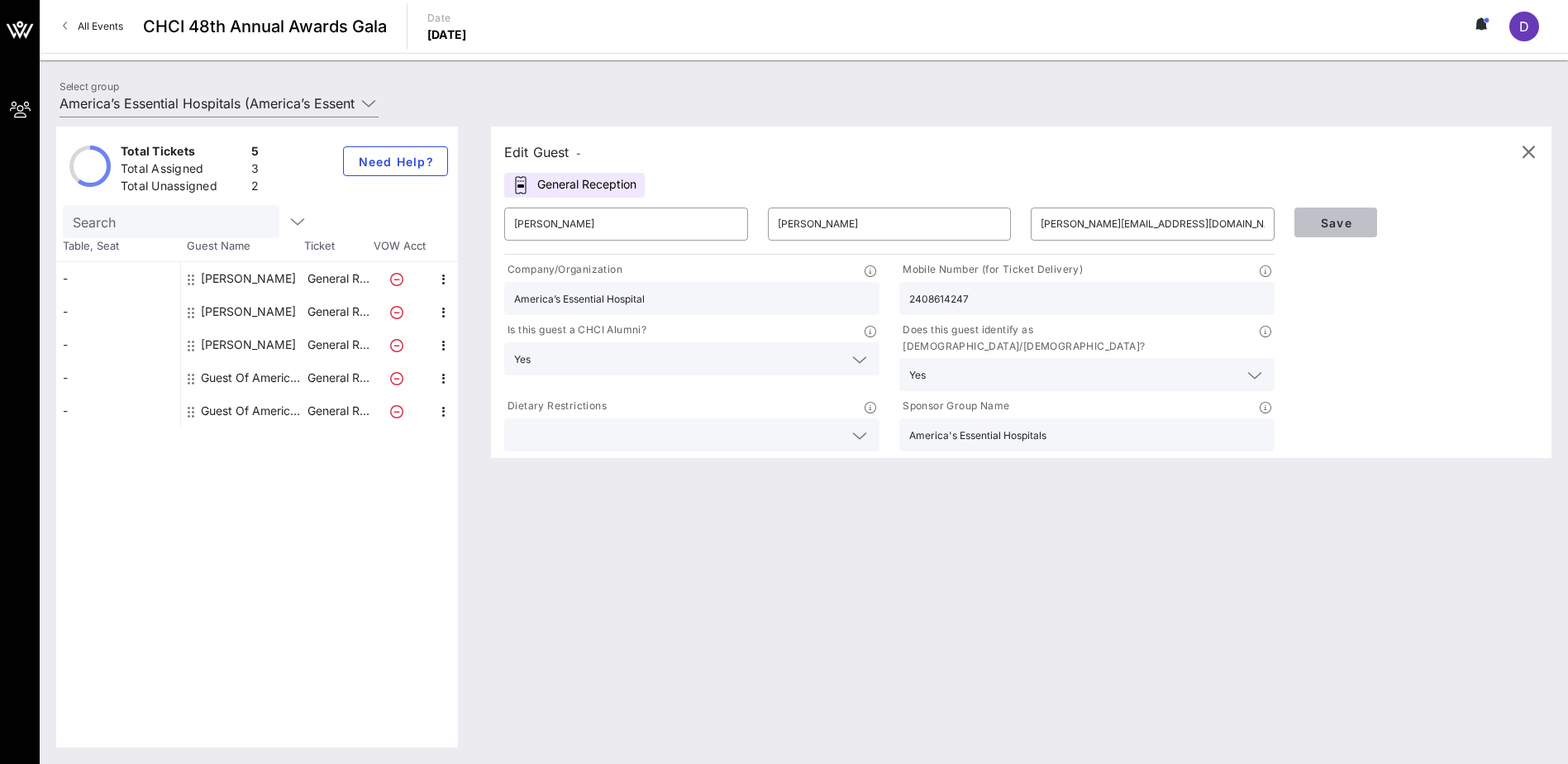
click at [1331, 225] on span "Save" at bounding box center [1336, 223] width 56 height 14
